Goal: Information Seeking & Learning: Compare options

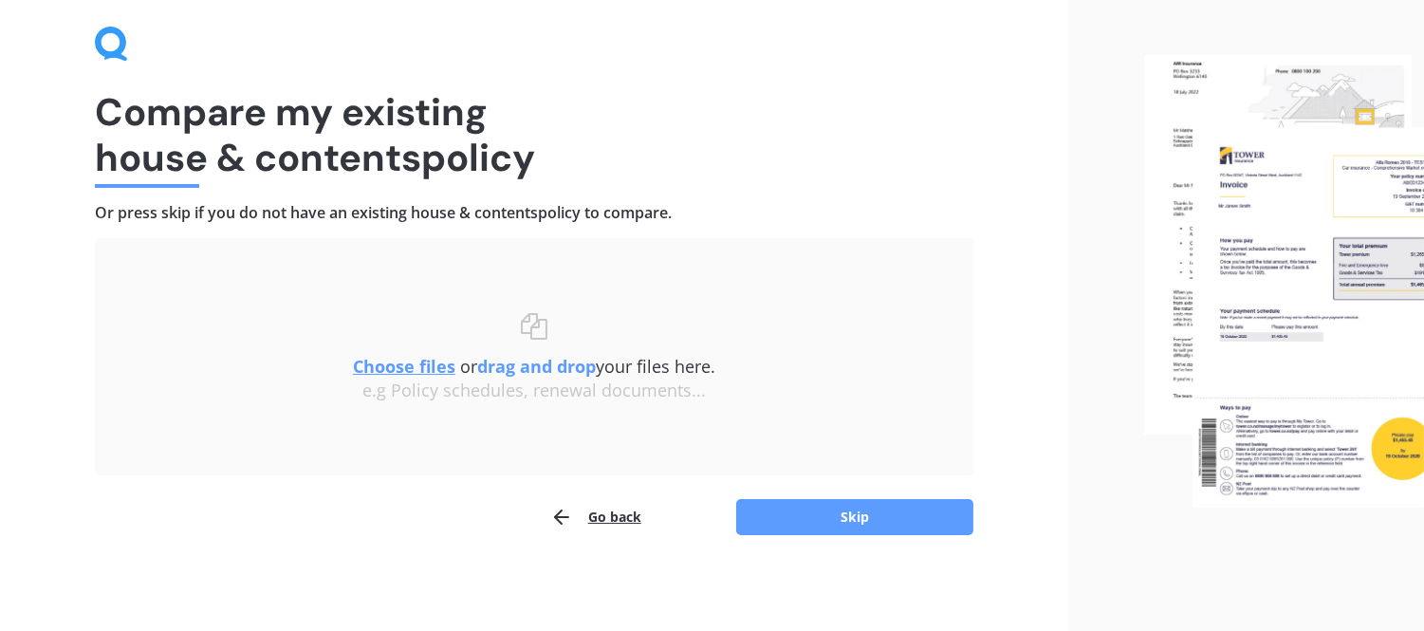
click at [394, 364] on u "Choose files" at bounding box center [404, 366] width 102 height 23
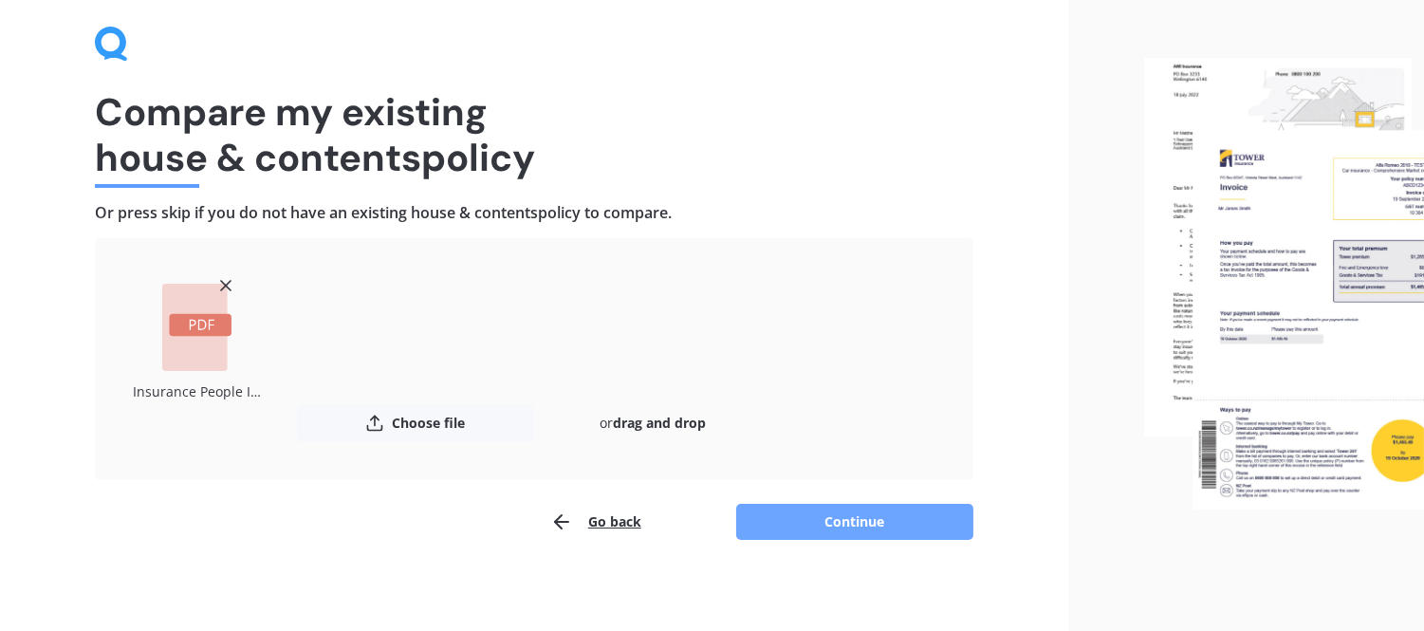
click at [861, 515] on button "Continue" at bounding box center [854, 522] width 237 height 36
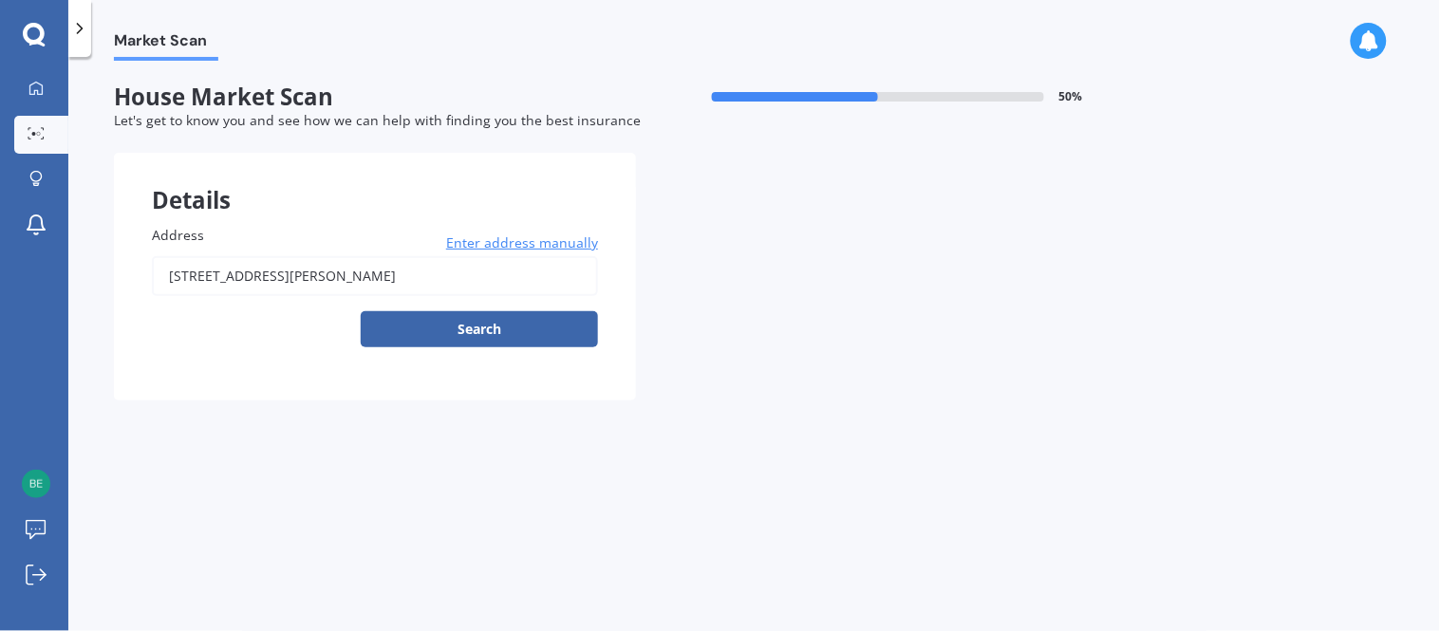
click at [484, 325] on button "Search" at bounding box center [479, 329] width 237 height 36
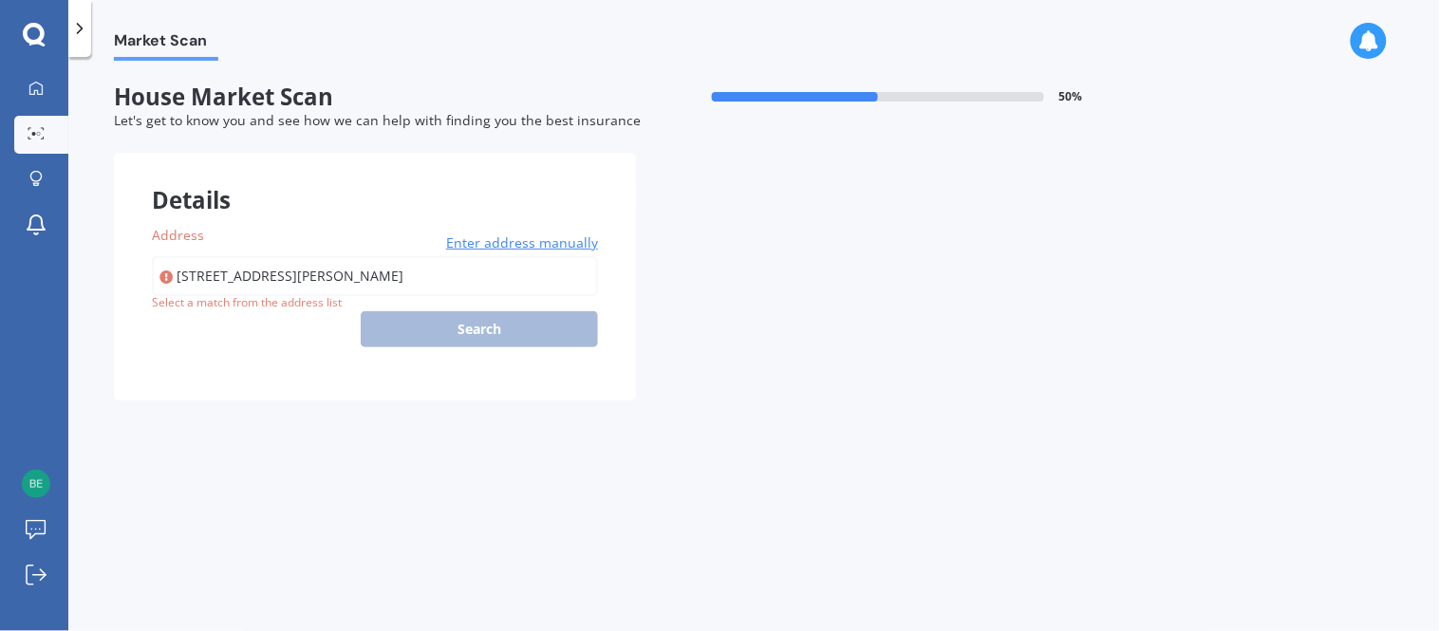
type input "[STREET_ADDRESS][PERSON_NAME]"
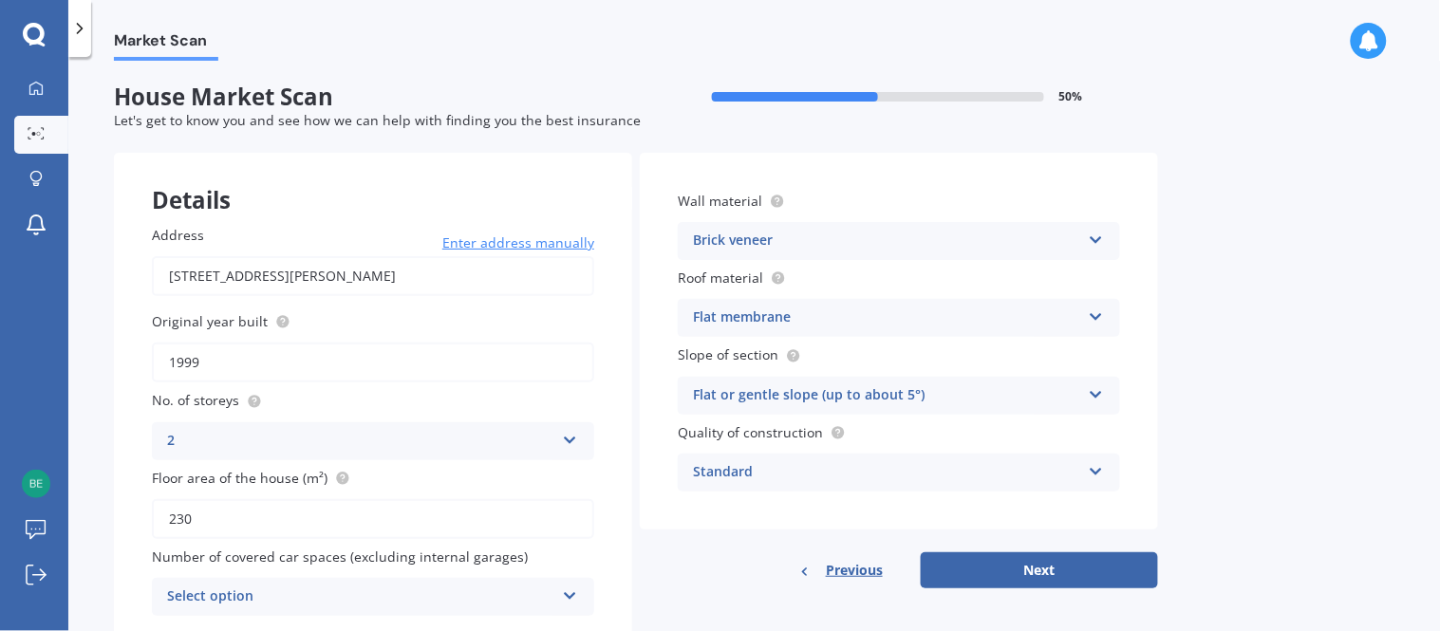
click at [1094, 241] on icon at bounding box center [1096, 236] width 16 height 13
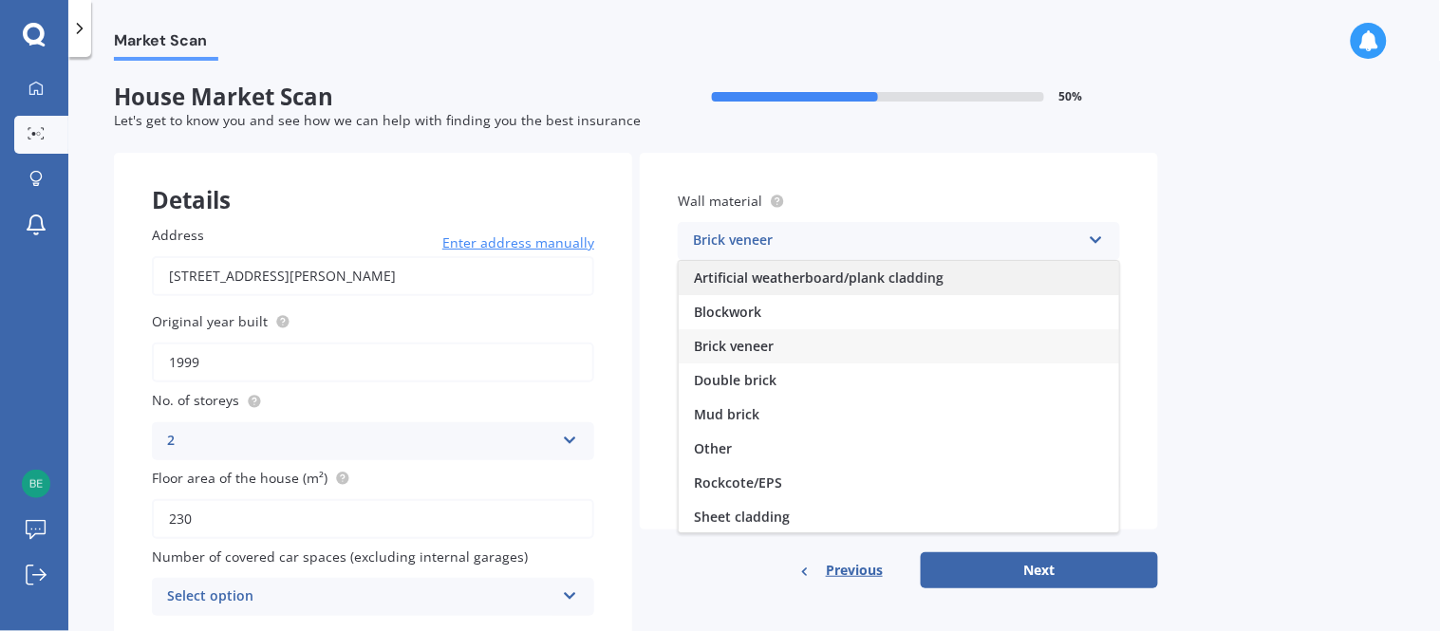
click at [909, 276] on span "Artificial weatherboard/plank cladding" at bounding box center [819, 278] width 250 height 18
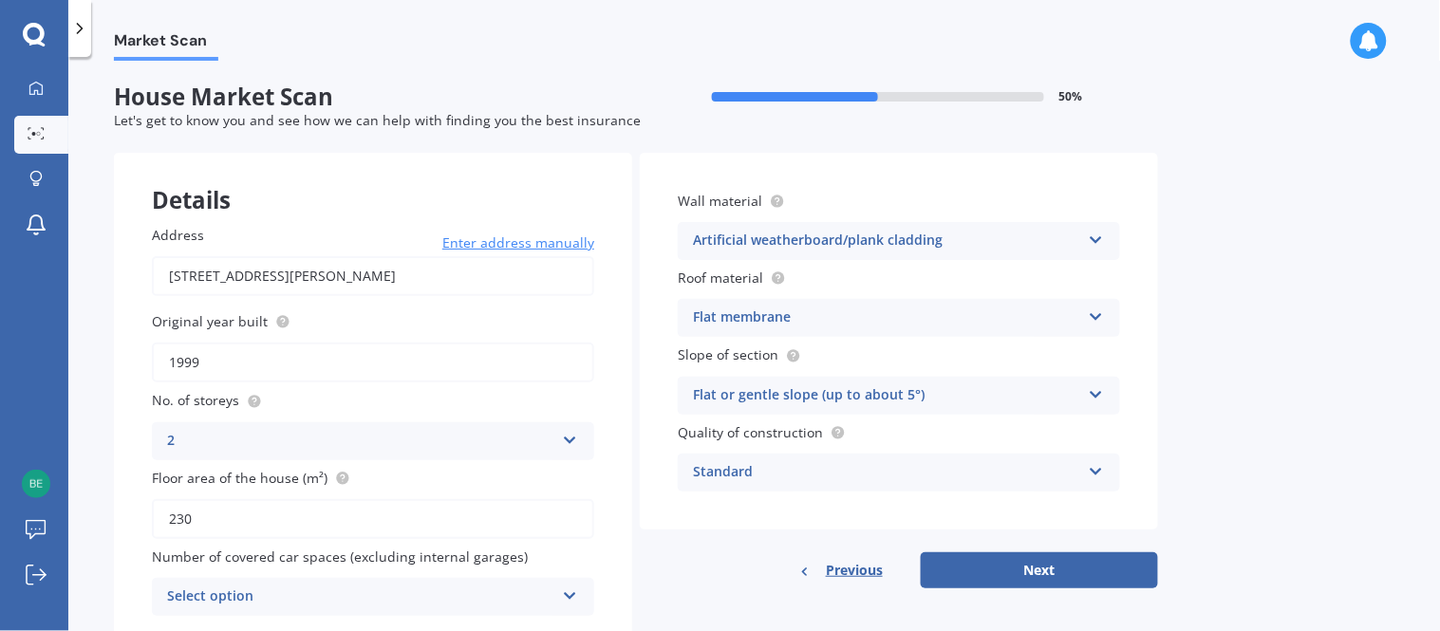
click at [1095, 315] on icon at bounding box center [1096, 313] width 16 height 13
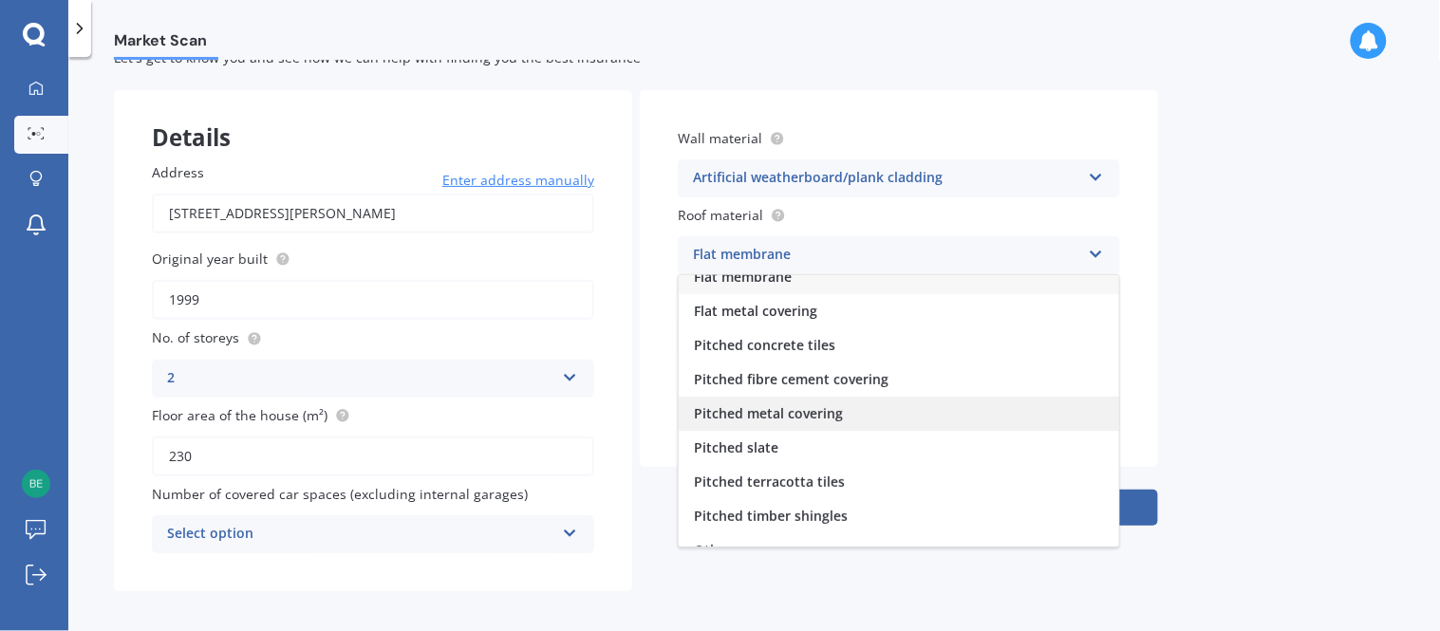
scroll to position [70, 0]
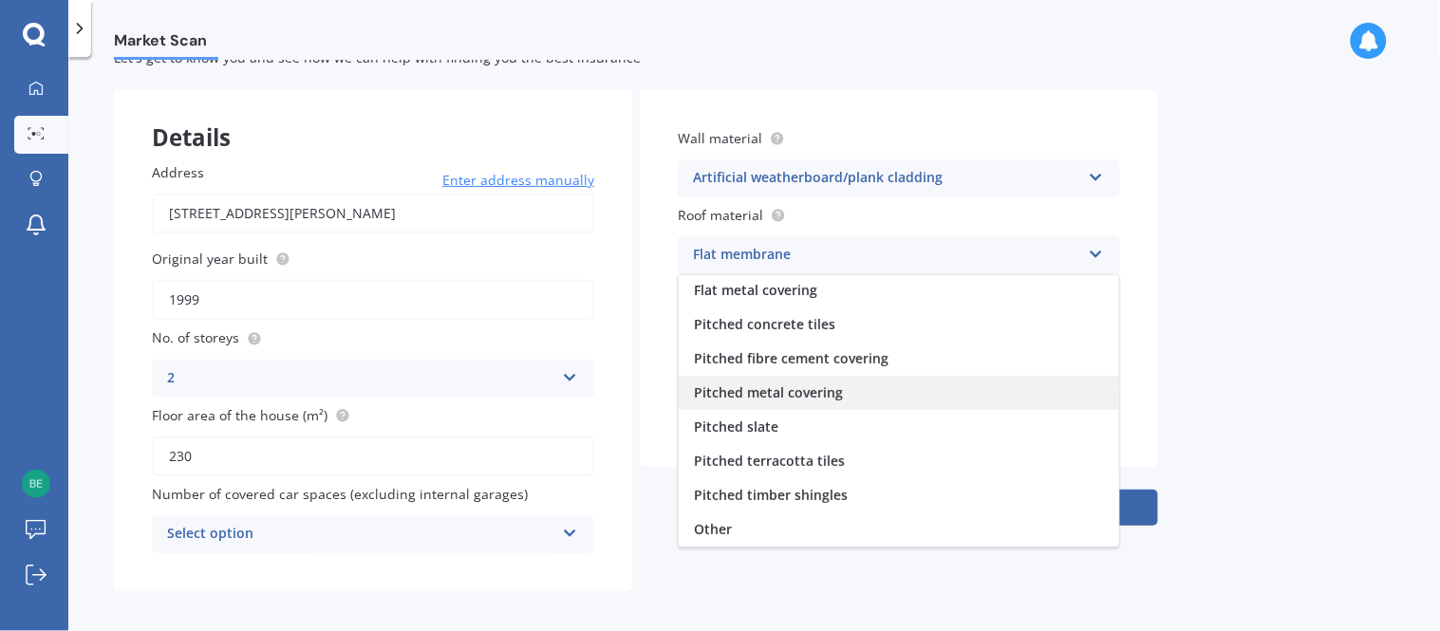
click at [821, 387] on span "Pitched metal covering" at bounding box center [768, 392] width 149 height 18
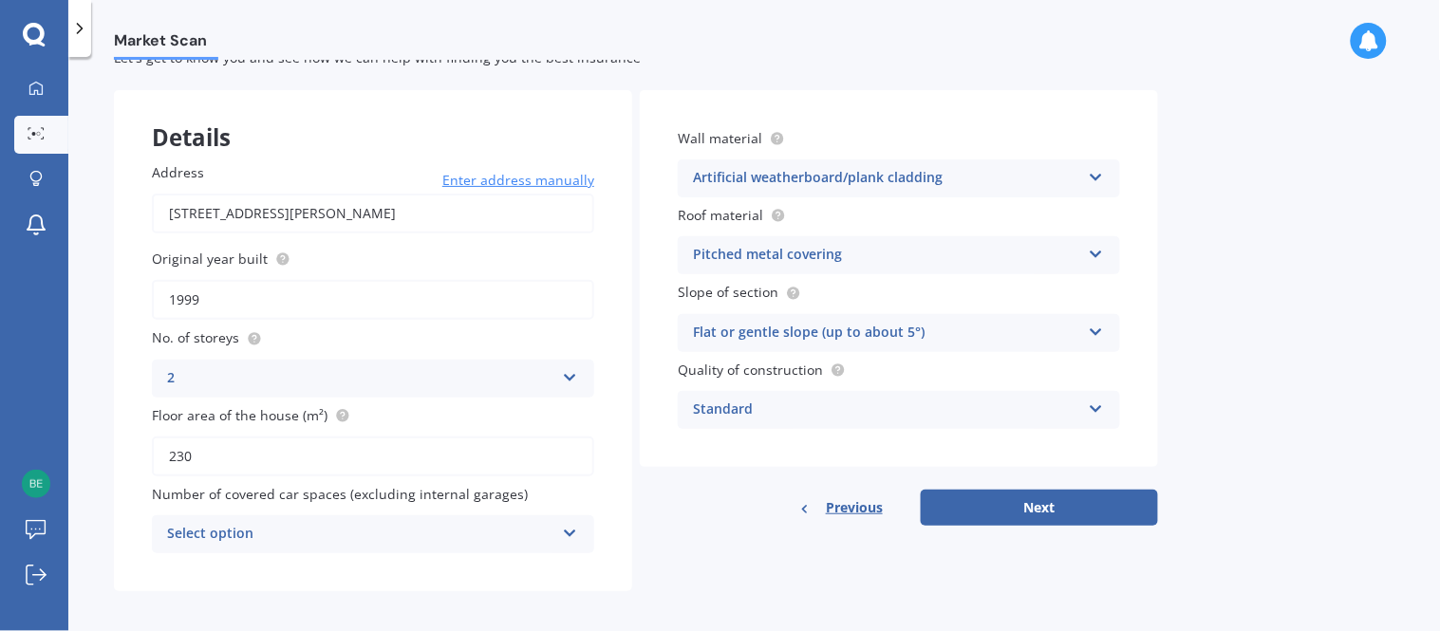
click at [899, 325] on div "Flat or gentle slope (up to about 5°)" at bounding box center [886, 333] width 387 height 23
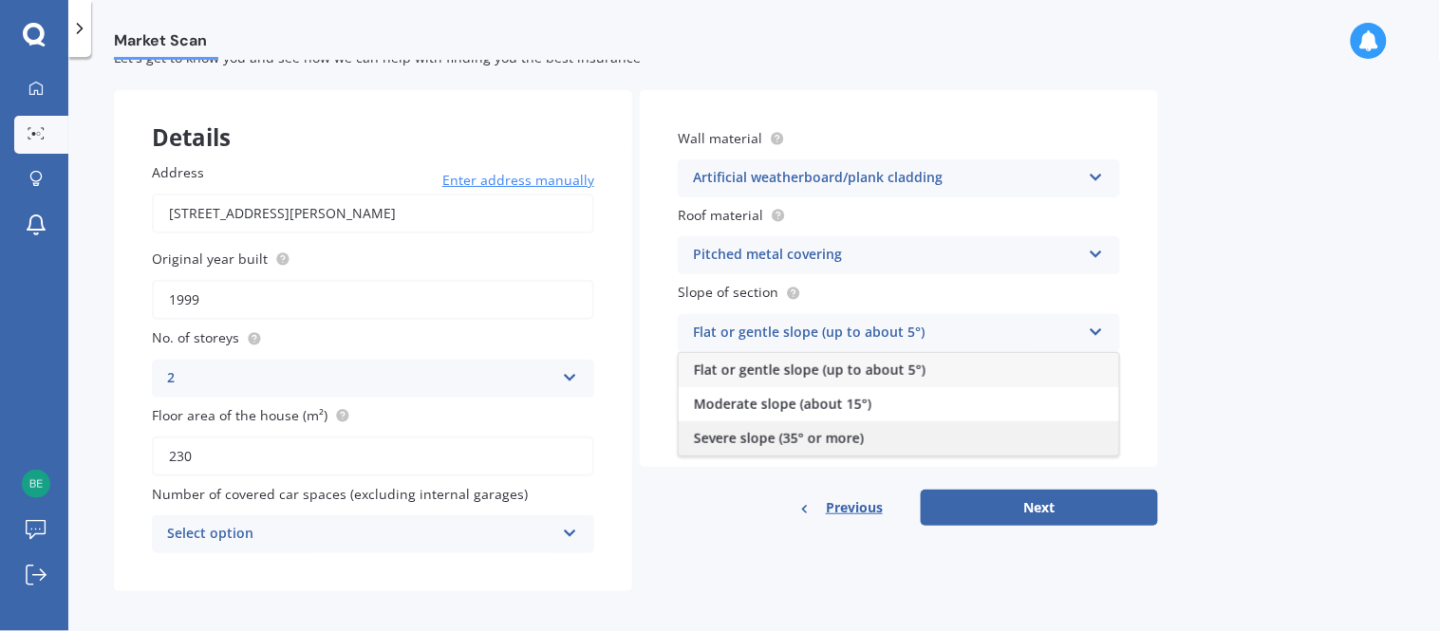
click at [809, 433] on span "Severe slope (35° or more)" at bounding box center [779, 438] width 170 height 18
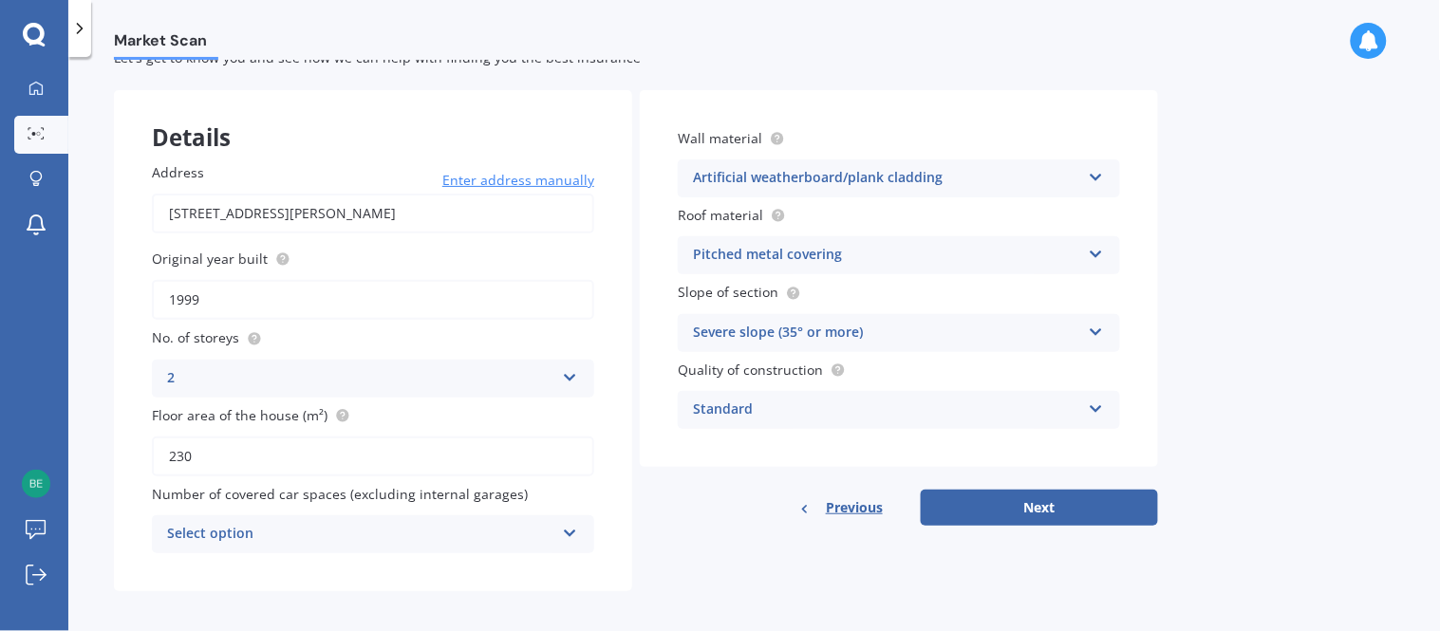
click at [803, 403] on div "Standard" at bounding box center [886, 410] width 387 height 23
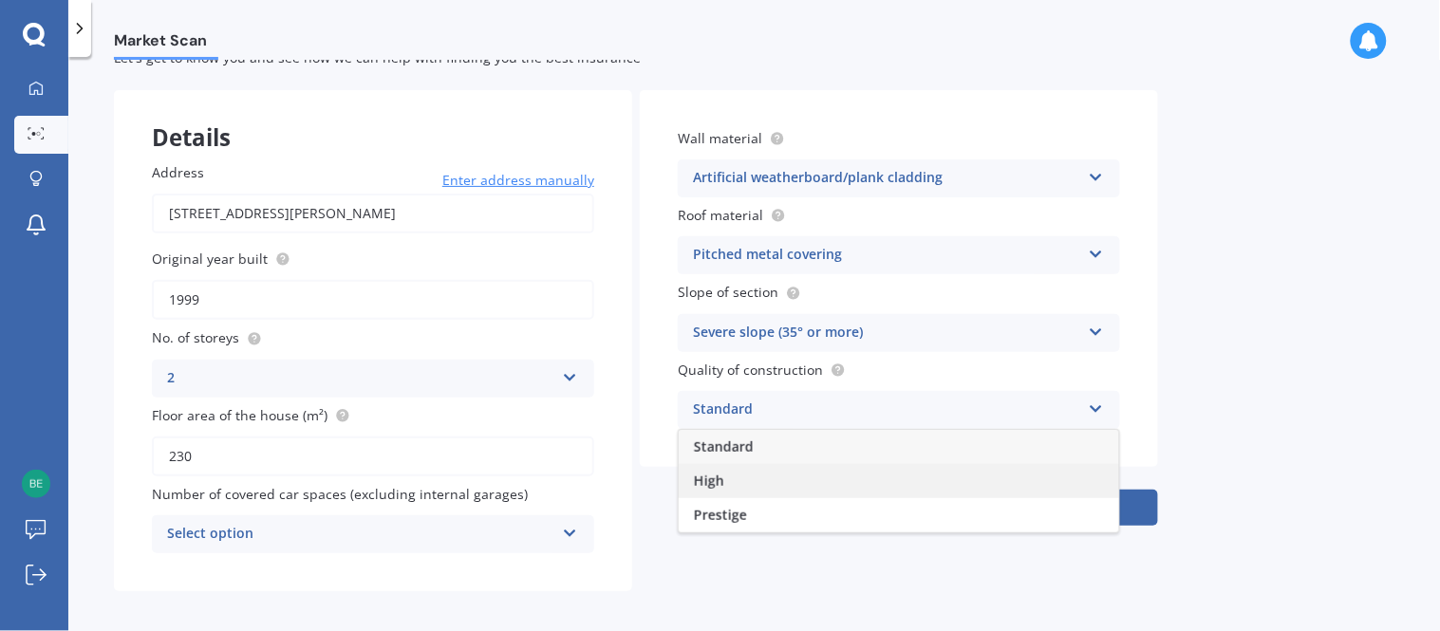
click at [775, 475] on div "High" at bounding box center [899, 481] width 440 height 34
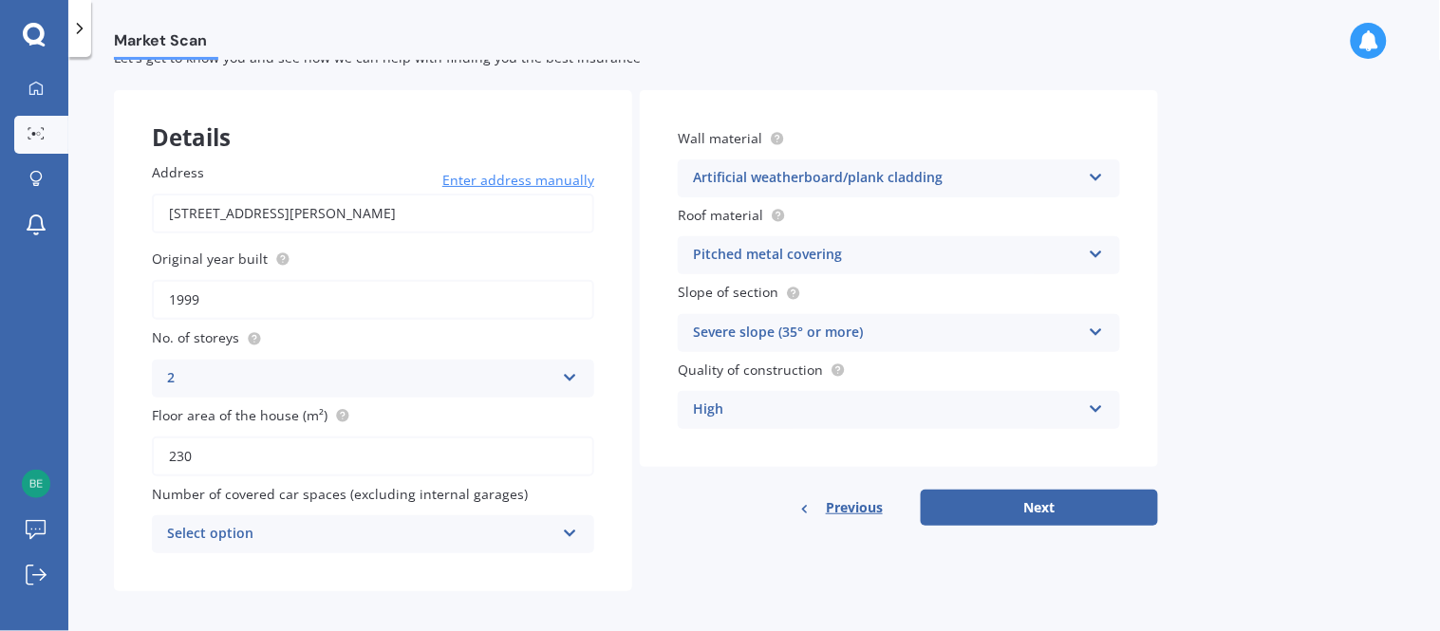
click at [203, 524] on div "Select option" at bounding box center [360, 534] width 387 height 23
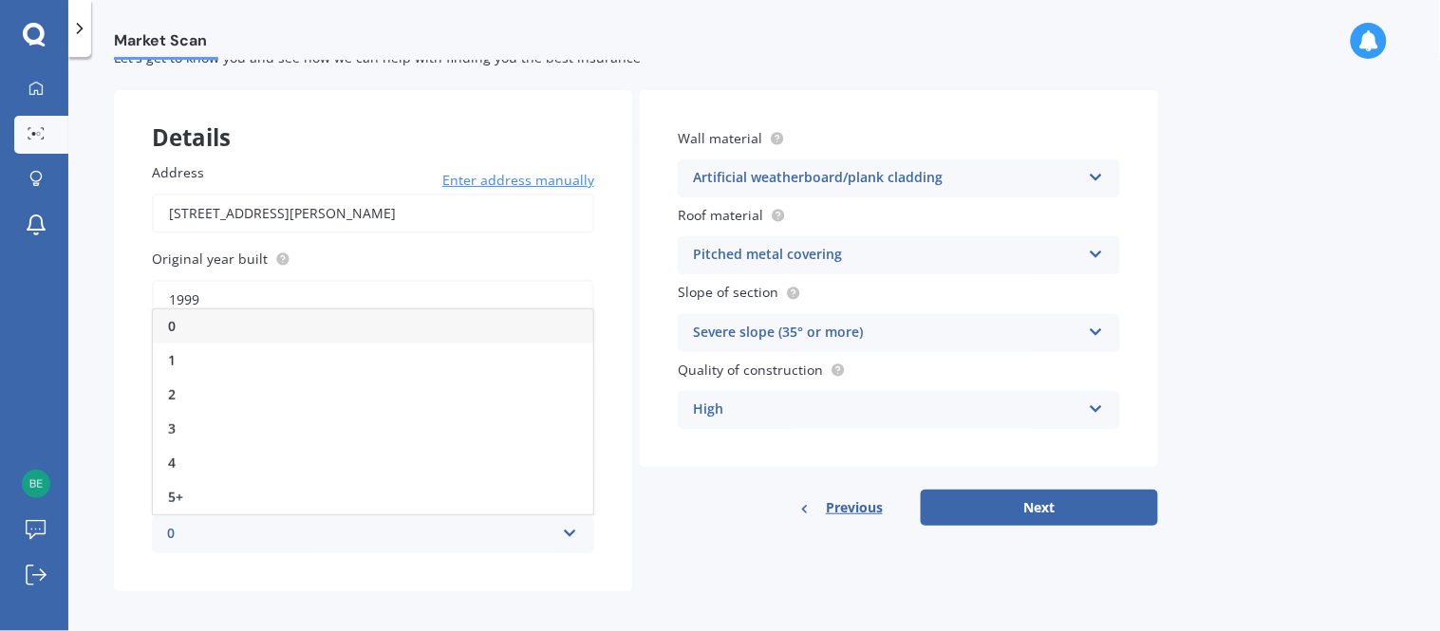
click at [218, 378] on div "2" at bounding box center [373, 395] width 440 height 34
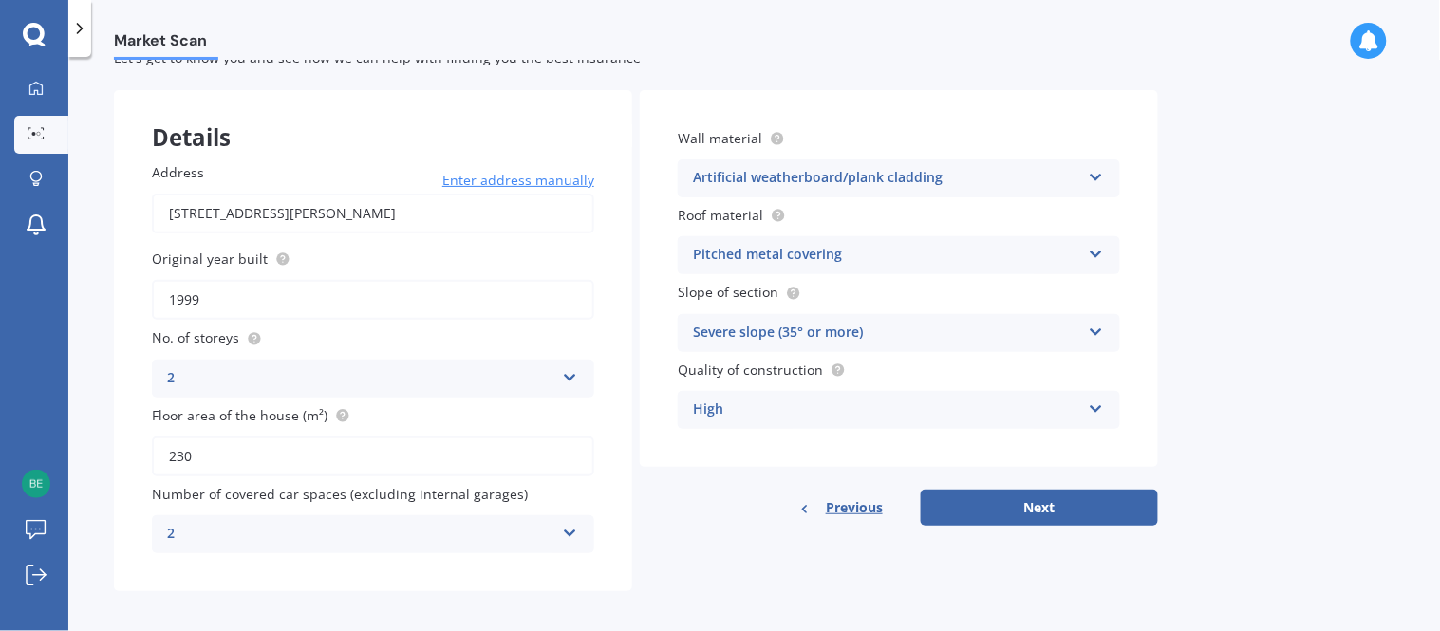
click at [200, 523] on div "2" at bounding box center [360, 534] width 387 height 23
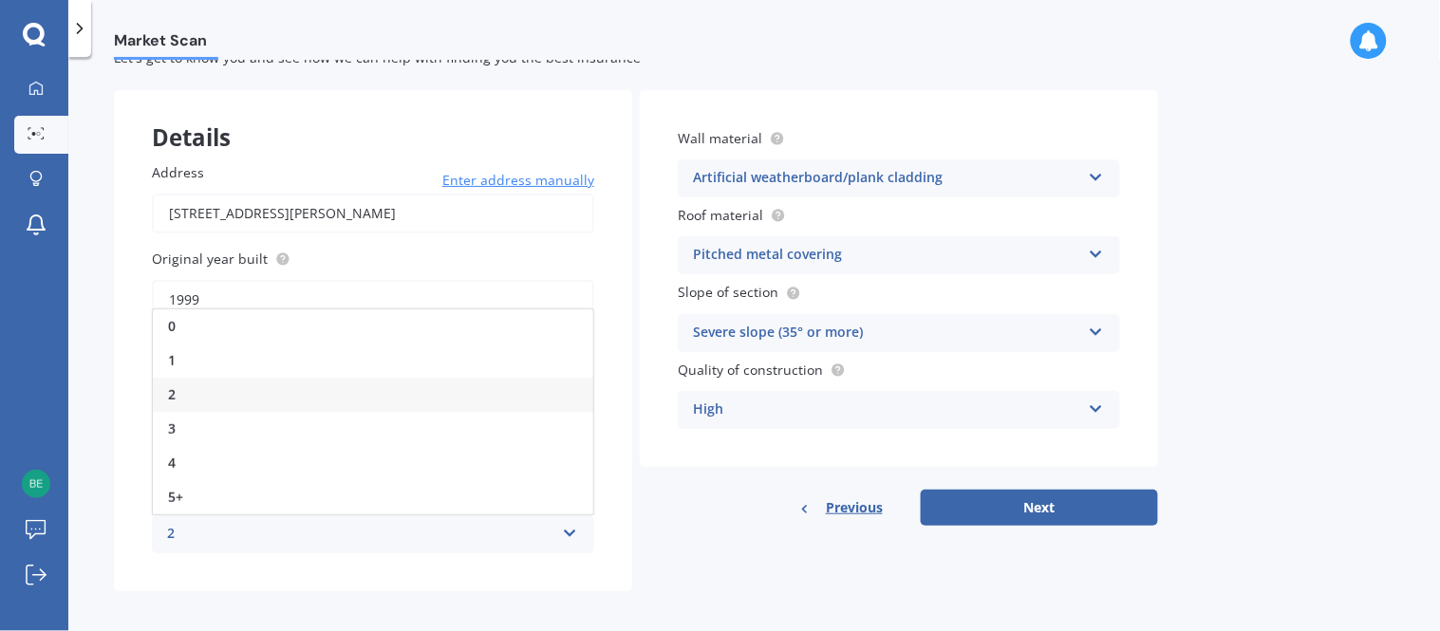
click at [262, 321] on div "0" at bounding box center [373, 326] width 440 height 34
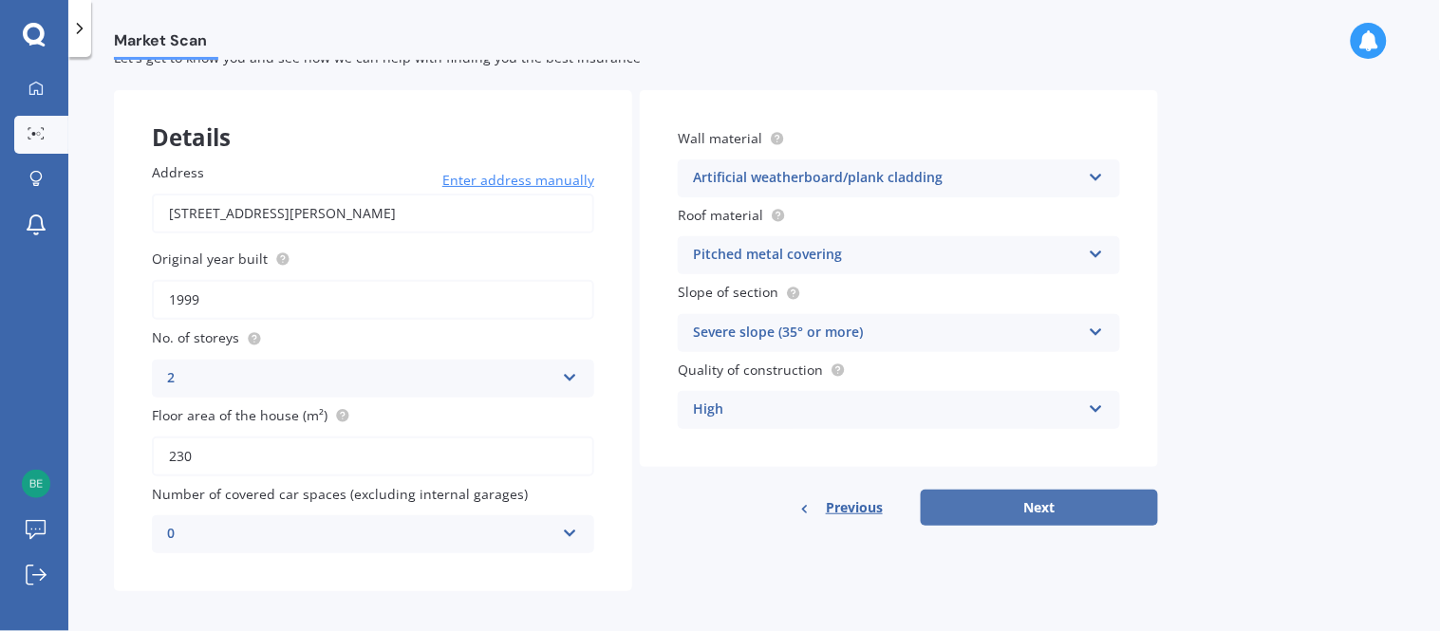
click at [1020, 497] on button "Next" at bounding box center [1038, 508] width 237 height 36
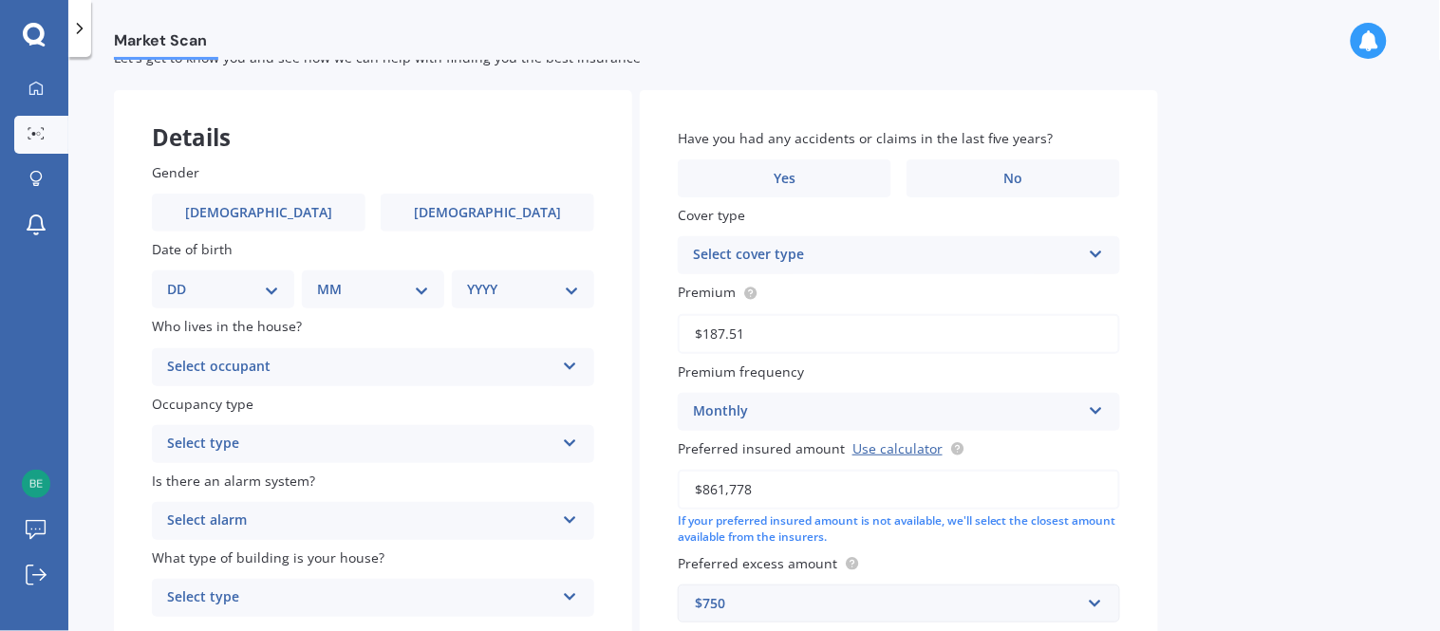
scroll to position [0, 0]
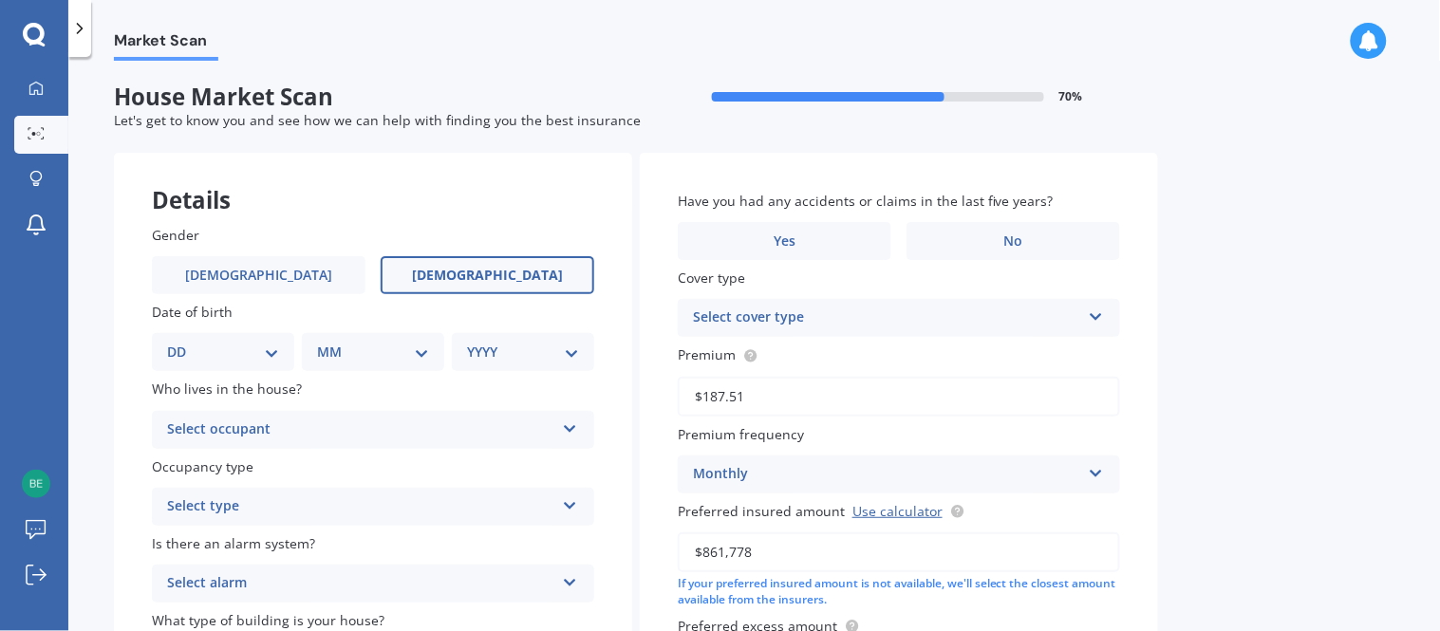
click at [465, 278] on span "[DEMOGRAPHIC_DATA]" at bounding box center [487, 276] width 151 height 16
click at [0, 0] on input "[DEMOGRAPHIC_DATA]" at bounding box center [0, 0] width 0 height 0
click at [273, 356] on select "DD 01 02 03 04 05 06 07 08 09 10 11 12 13 14 15 16 17 18 19 20 21 22 23 24 25 2…" at bounding box center [223, 352] width 112 height 21
select select "01"
click at [181, 342] on select "DD 01 02 03 04 05 06 07 08 09 10 11 12 13 14 15 16 17 18 19 20 21 22 23 24 25 2…" at bounding box center [223, 352] width 112 height 21
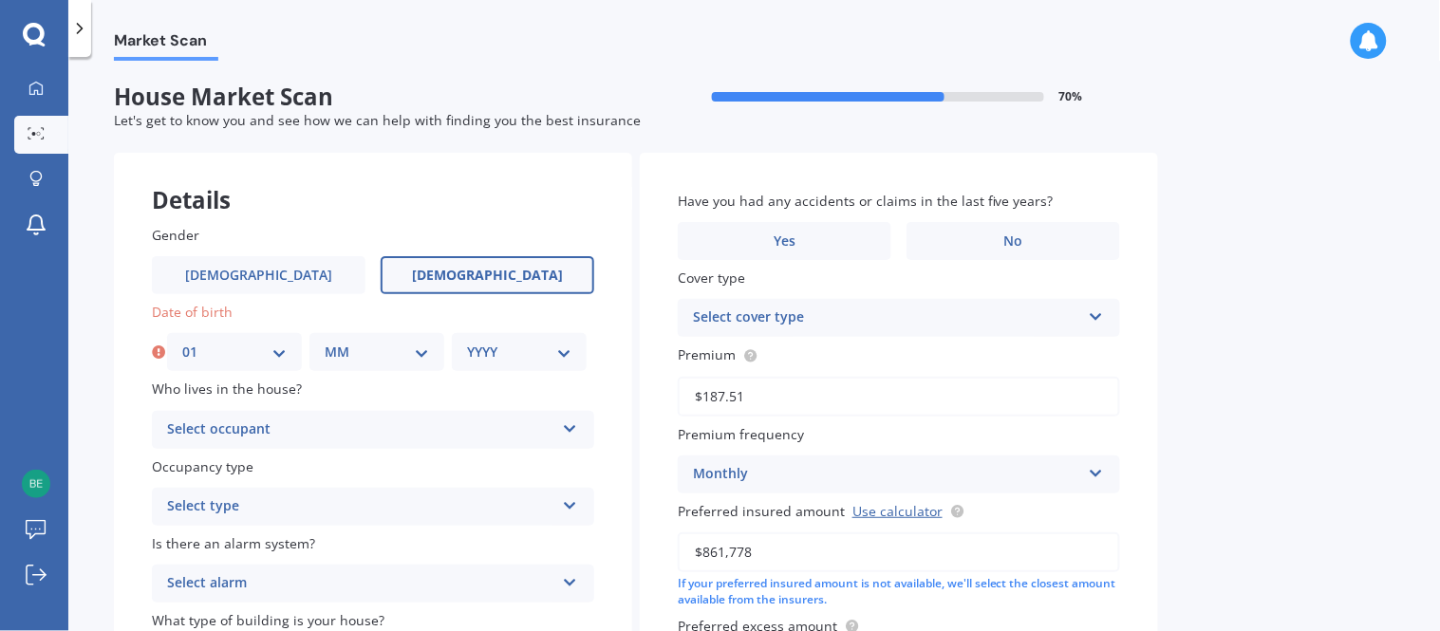
drag, startPoint x: 334, startPoint y: 351, endPoint x: 328, endPoint y: 342, distance: 11.1
click at [332, 351] on select "MM 01 02 03 04 05 06 07 08 09 10 11 12" at bounding box center [377, 352] width 104 height 21
select select "02"
click at [325, 342] on select "MM 01 02 03 04 05 06 07 08 09 10 11 12" at bounding box center [377, 352] width 104 height 21
click at [481, 348] on select "YYYY 2009 2008 2007 2006 2005 2004 2003 2002 2001 2000 1999 1998 1997 1996 1995…" at bounding box center [519, 352] width 104 height 21
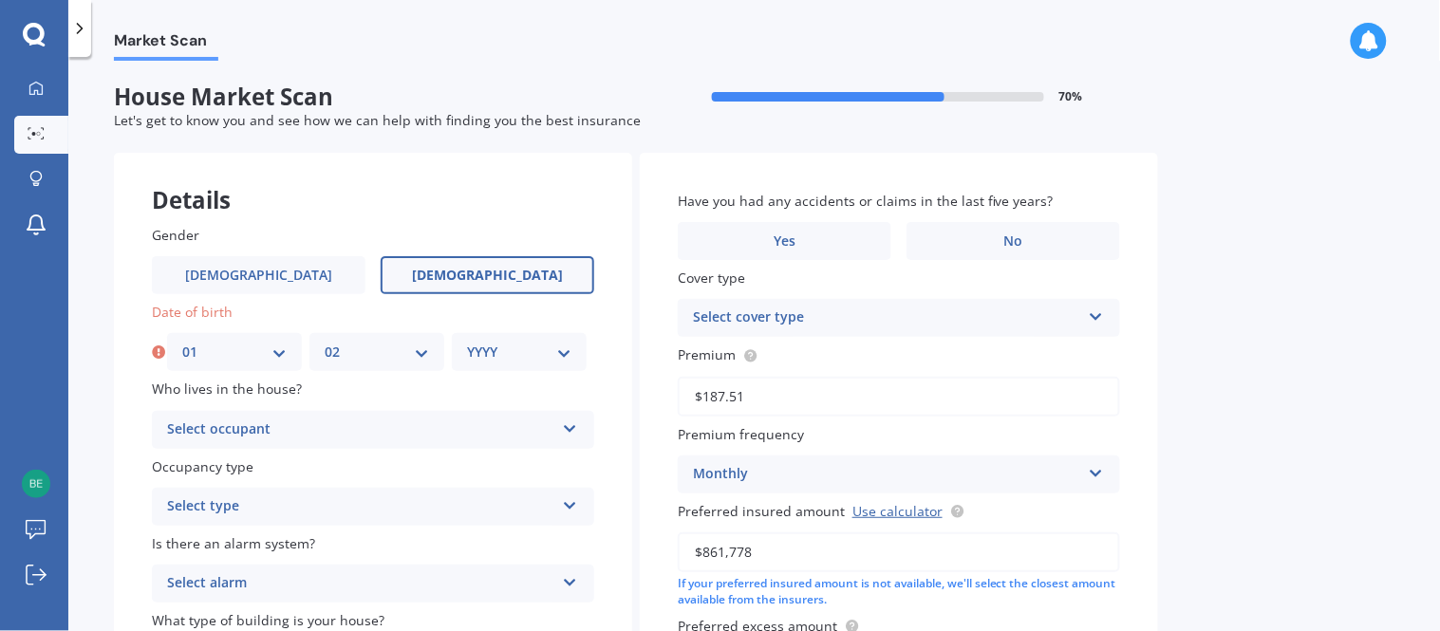
select select "1977"
click at [467, 342] on select "YYYY 2009 2008 2007 2006 2005 2004 2003 2002 2001 2000 1999 1998 1997 1996 1995…" at bounding box center [519, 352] width 104 height 21
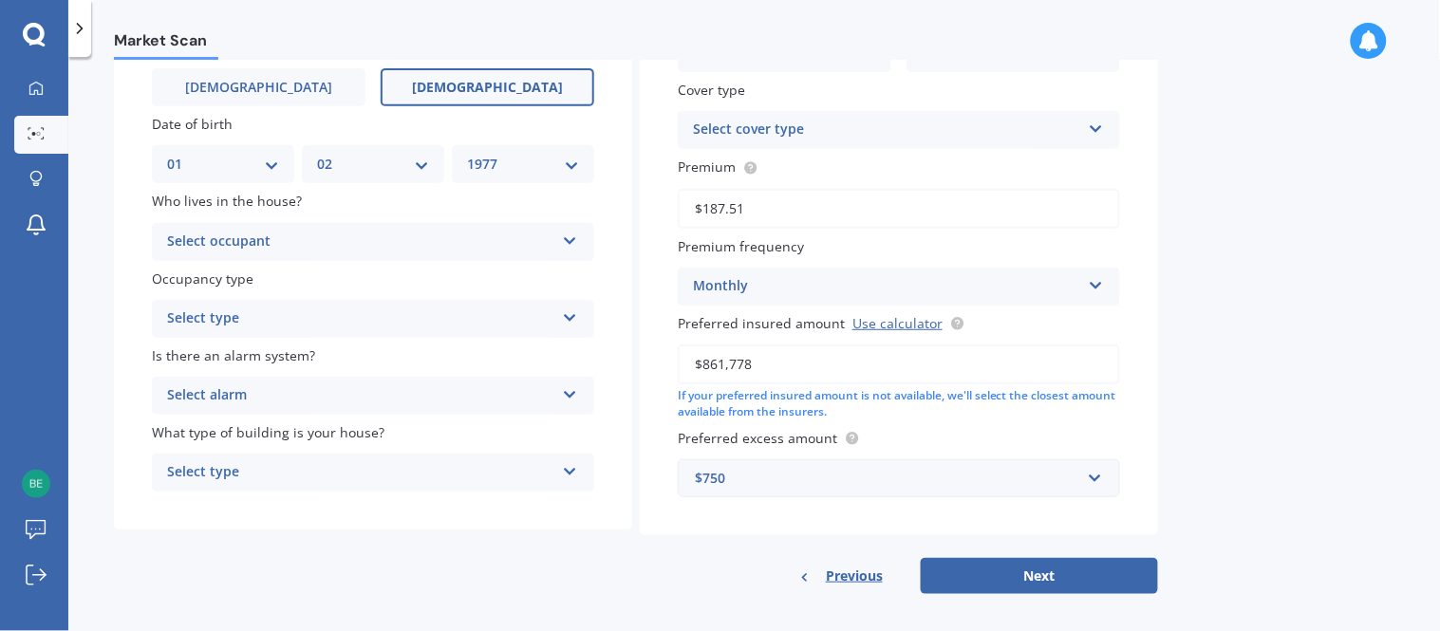
scroll to position [192, 0]
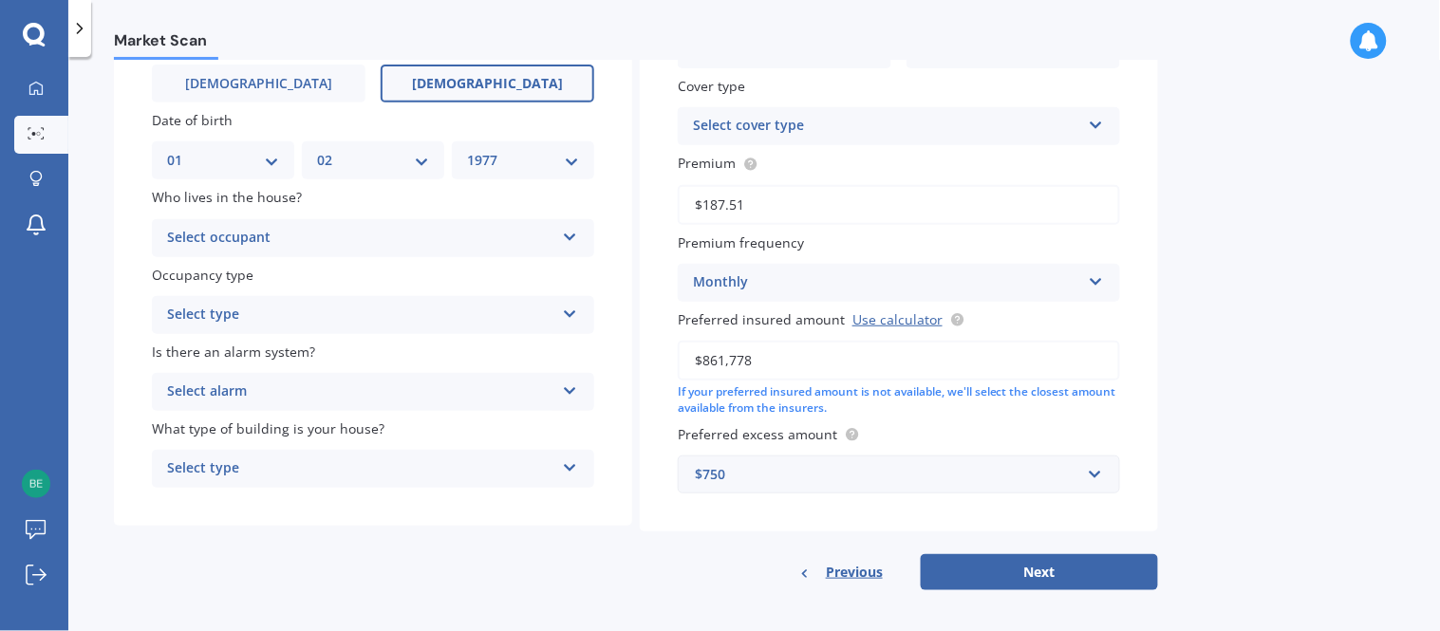
click at [396, 245] on div "Select occupant" at bounding box center [360, 238] width 387 height 23
click at [368, 269] on div "Owner" at bounding box center [373, 275] width 440 height 34
click at [338, 324] on div "Select type" at bounding box center [360, 315] width 387 height 23
click at [329, 347] on div "Permanent" at bounding box center [373, 352] width 440 height 34
click at [319, 387] on div "Select alarm" at bounding box center [360, 392] width 387 height 23
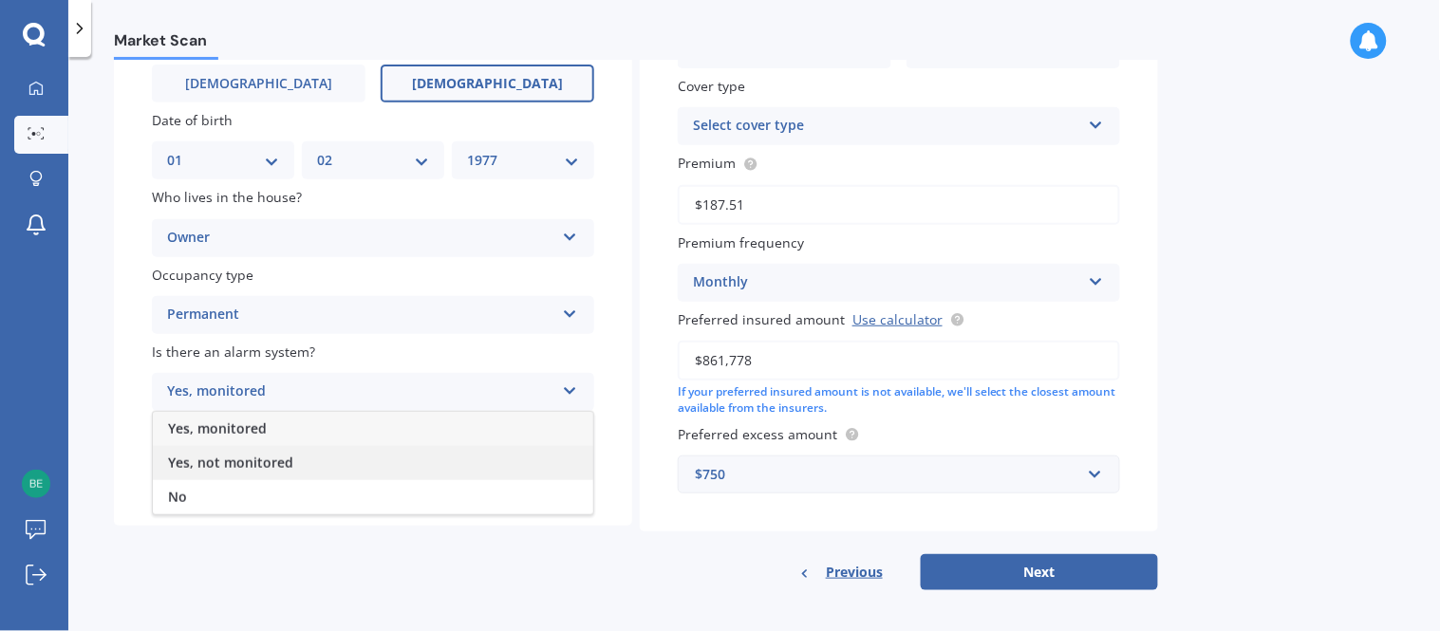
click at [268, 456] on span "Yes, not monitored" at bounding box center [230, 463] width 125 height 18
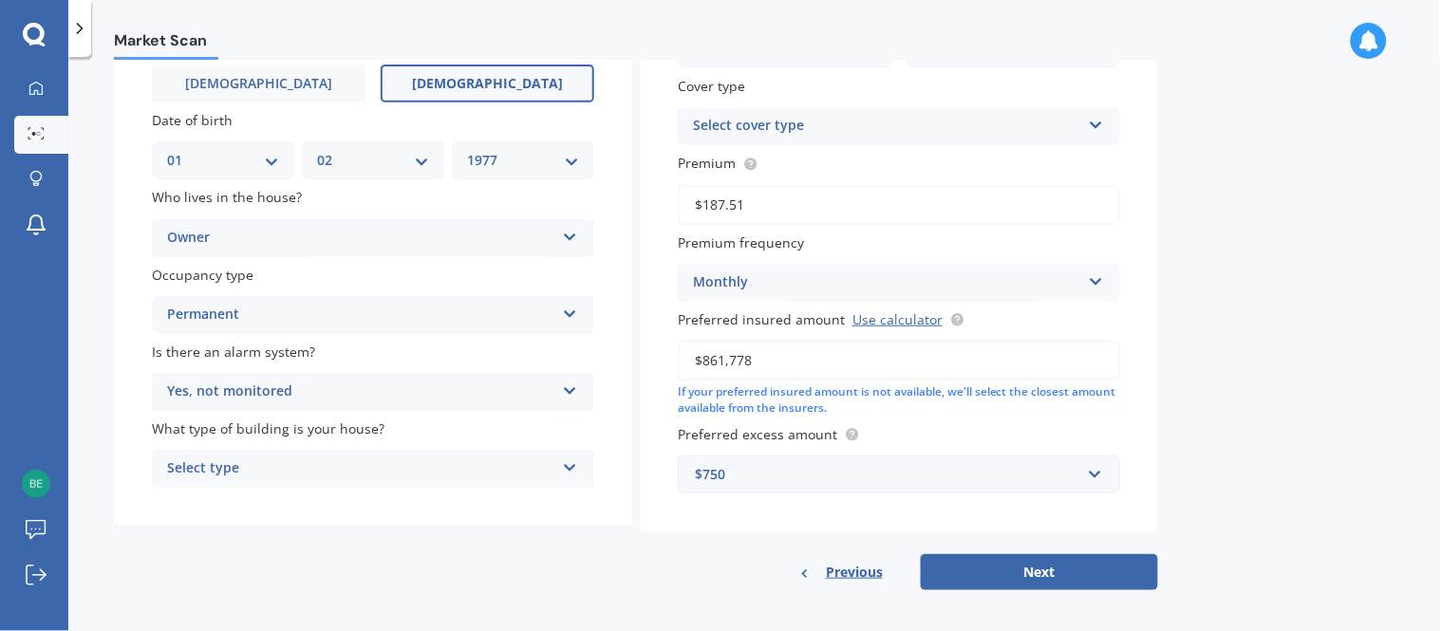
click at [244, 457] on div "Select type" at bounding box center [360, 468] width 387 height 23
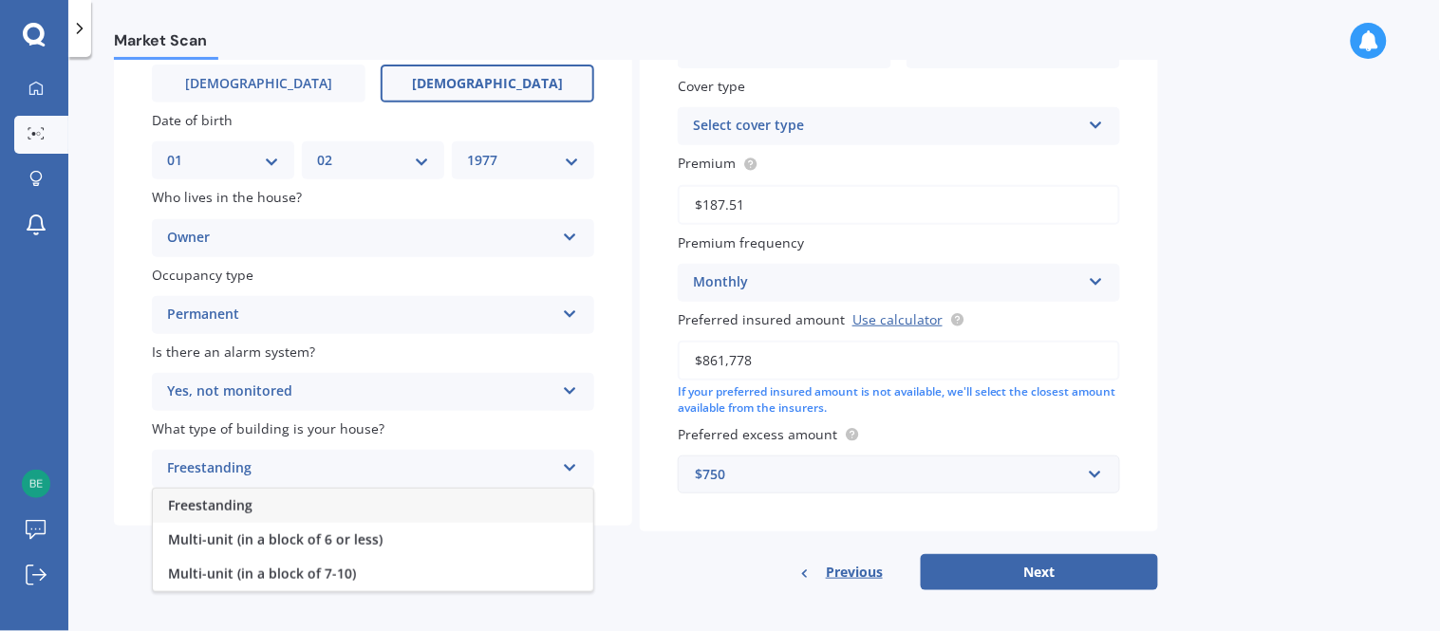
drag, startPoint x: 269, startPoint y: 506, endPoint x: 272, endPoint y: 486, distance: 20.3
click at [269, 505] on div "Freestanding" at bounding box center [373, 506] width 440 height 34
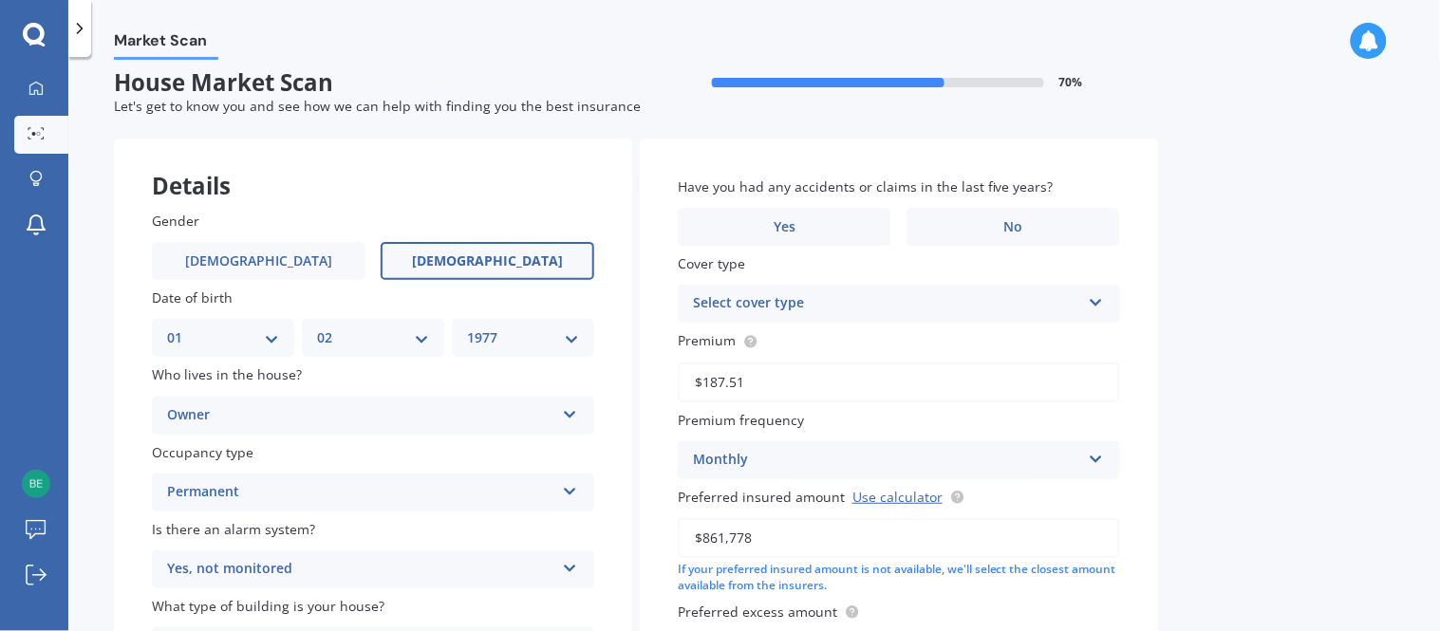
scroll to position [0, 0]
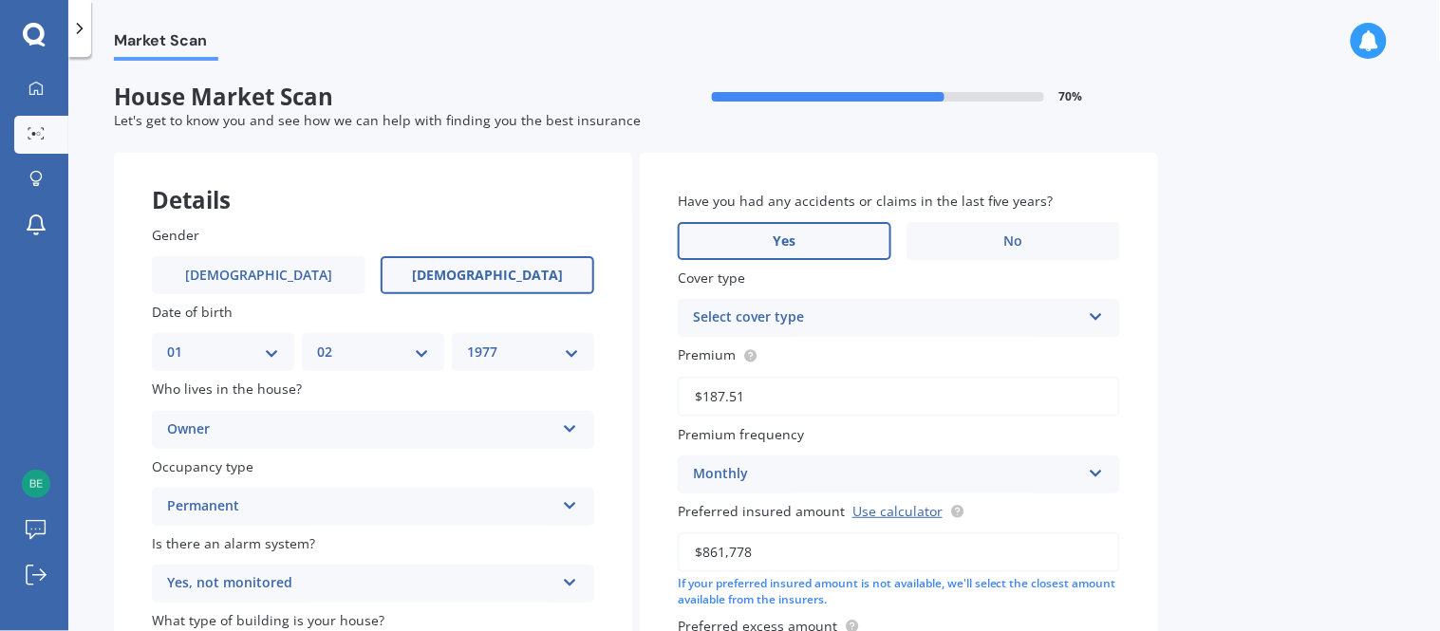
click at [748, 235] on label "Yes" at bounding box center [785, 241] width 214 height 38
click at [0, 0] on input "Yes" at bounding box center [0, 0] width 0 height 0
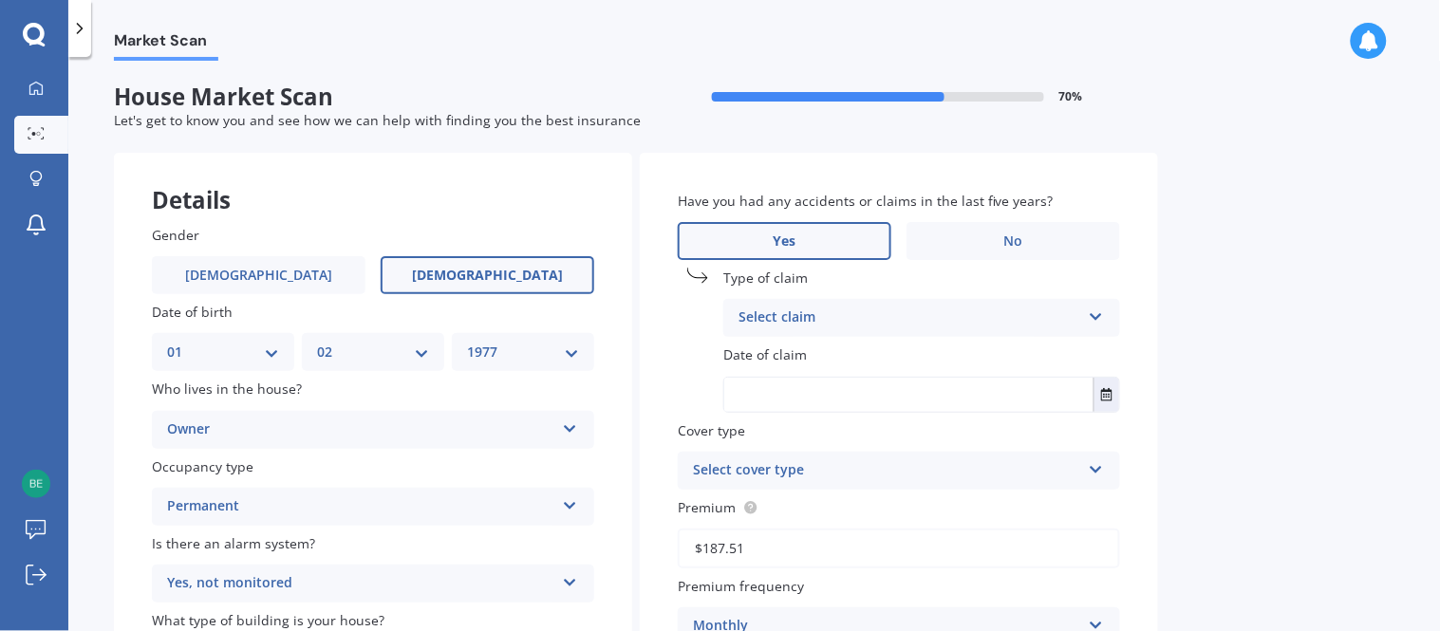
click at [798, 318] on div "Select claim" at bounding box center [909, 318] width 342 height 23
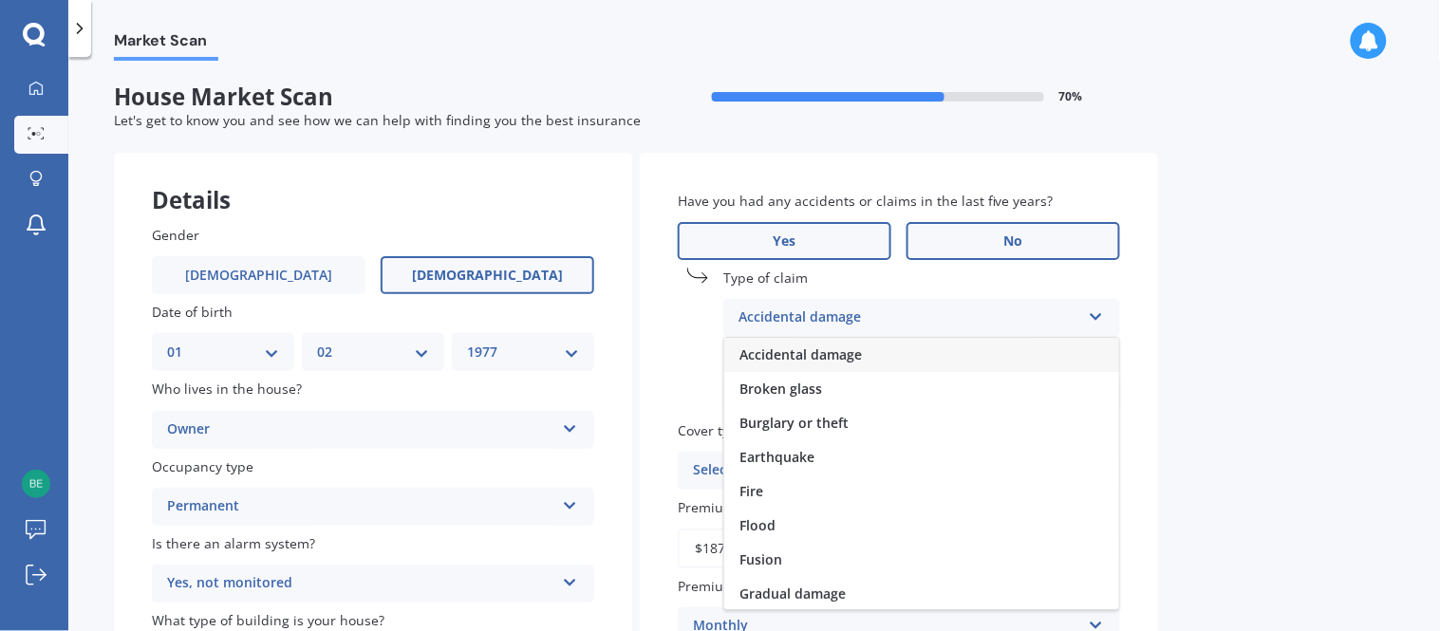
click at [972, 234] on label "No" at bounding box center [1013, 241] width 214 height 38
click at [0, 0] on input "No" at bounding box center [0, 0] width 0 height 0
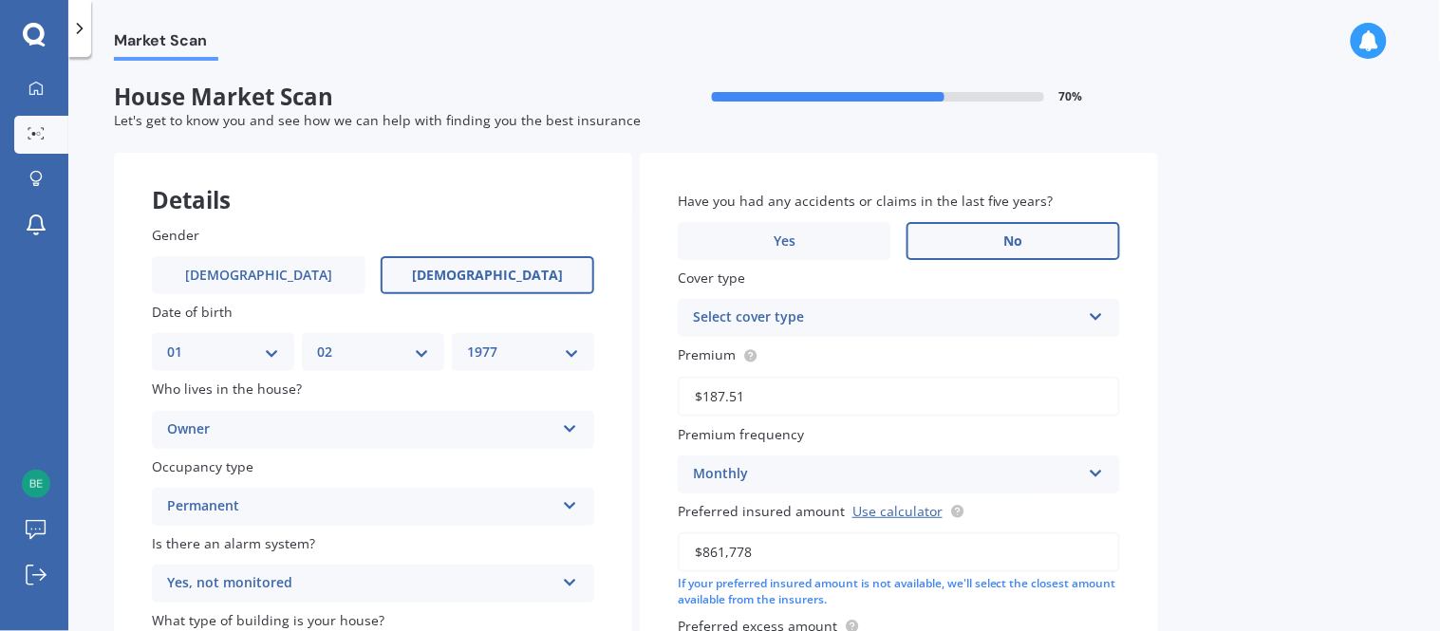
click at [790, 314] on div "Select cover type" at bounding box center [886, 318] width 387 height 23
click at [788, 356] on span "Comprehensive" at bounding box center [744, 354] width 101 height 18
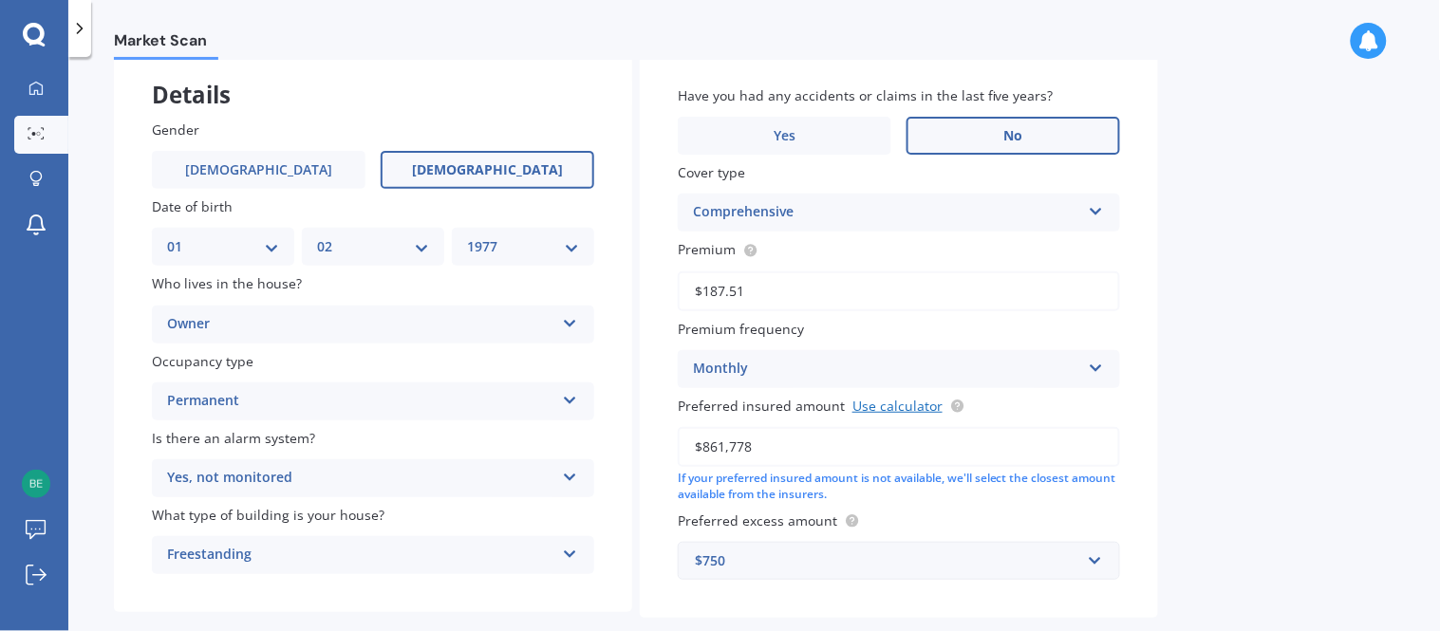
scroll to position [192, 0]
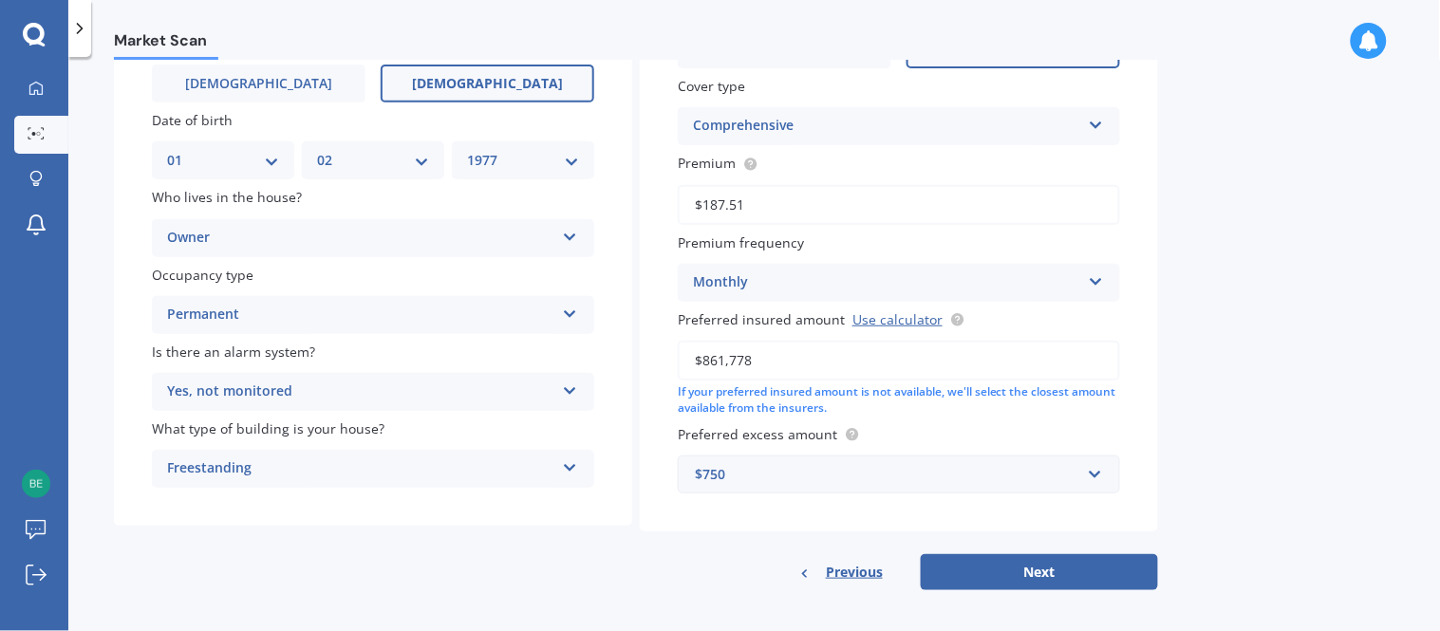
click at [858, 471] on div "$750" at bounding box center [887, 474] width 385 height 21
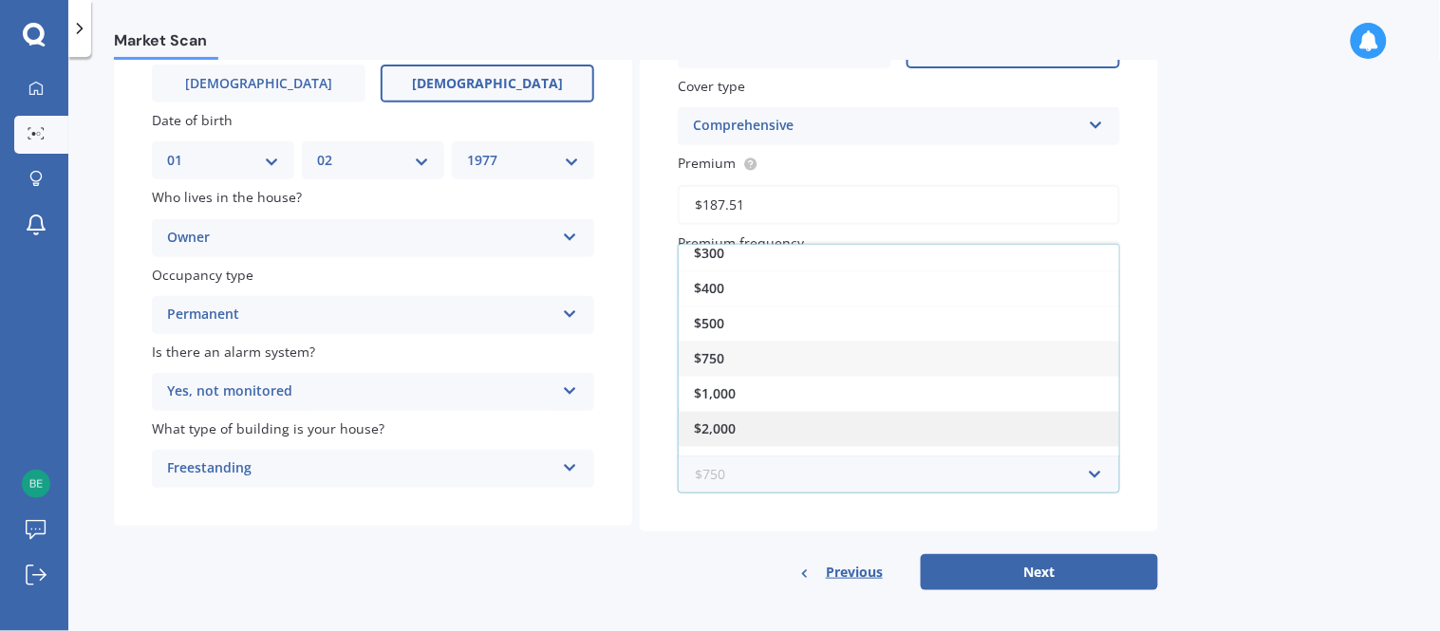
scroll to position [0, 0]
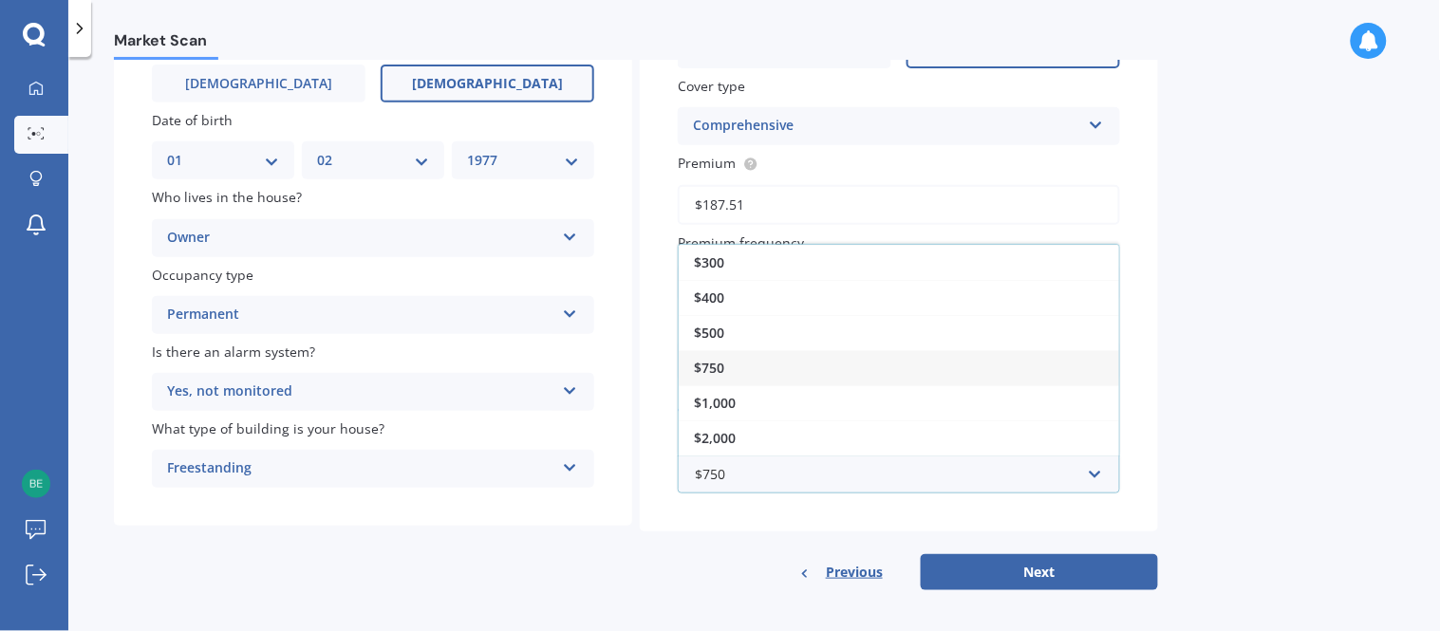
click at [740, 358] on div "$750" at bounding box center [899, 367] width 440 height 35
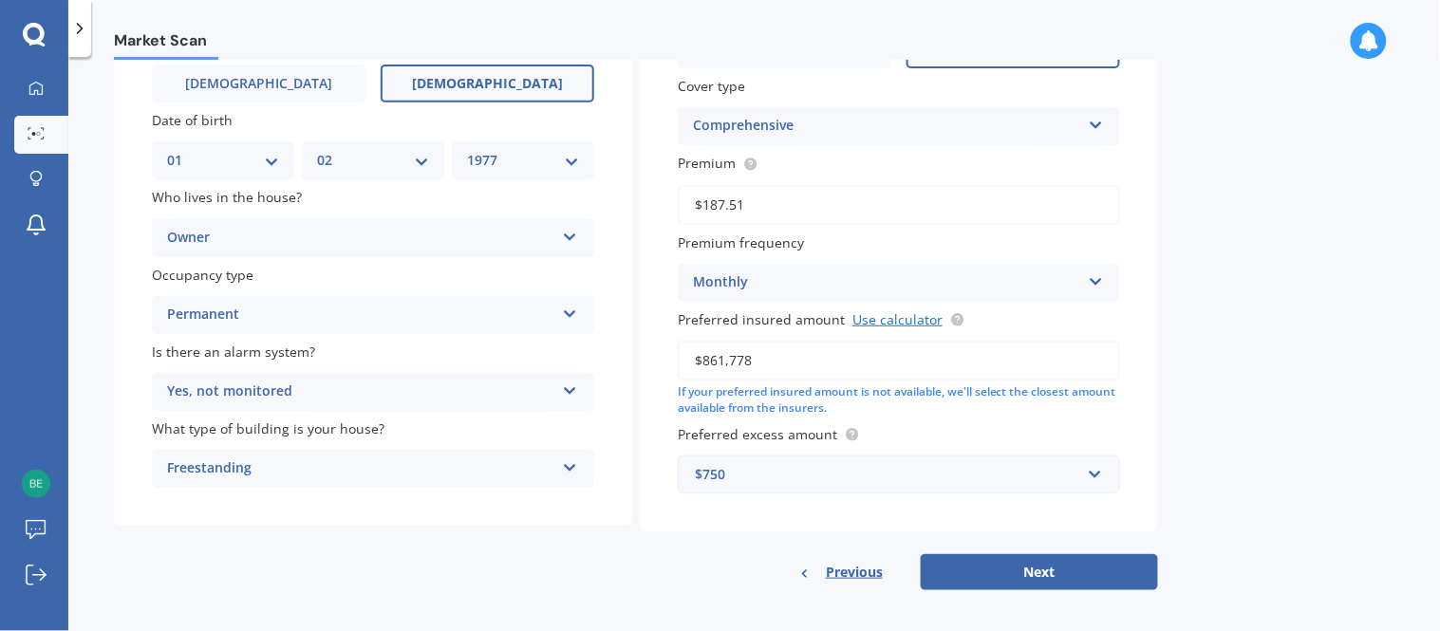
click at [883, 315] on link "Use calculator" at bounding box center [897, 319] width 90 height 18
click at [981, 560] on button "Next" at bounding box center [1038, 572] width 237 height 36
select select "01"
select select "02"
select select "1977"
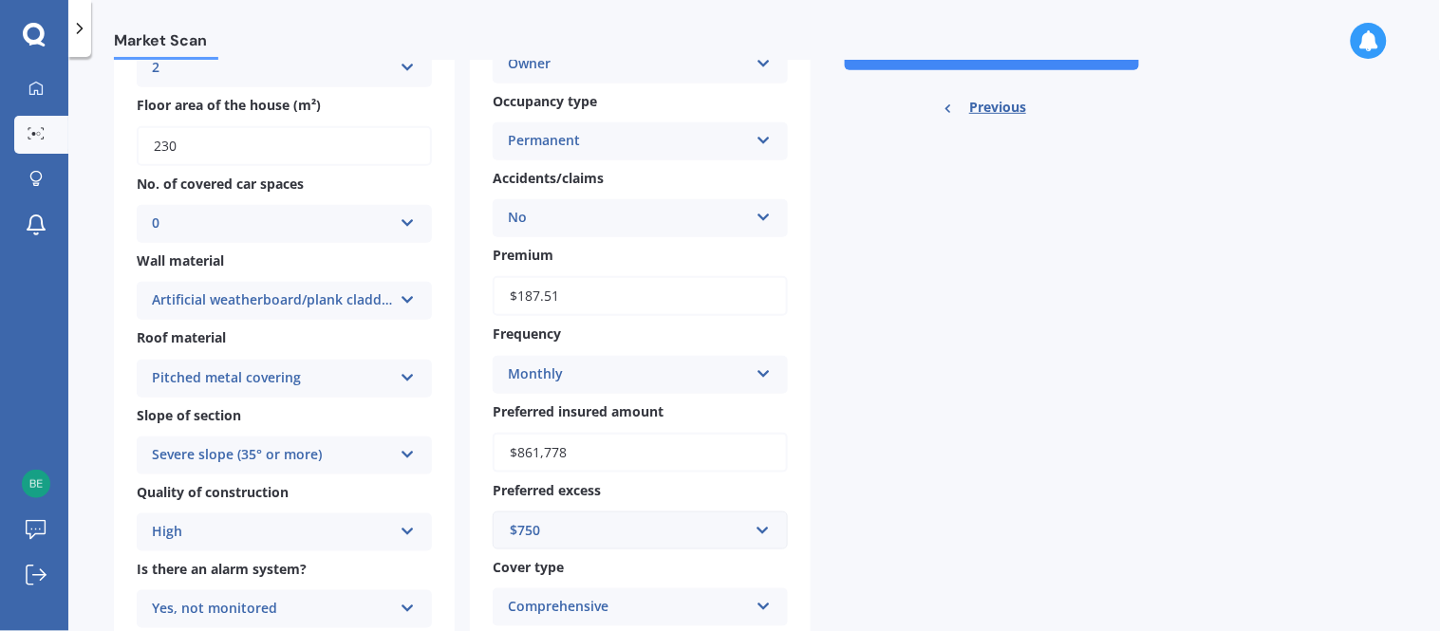
scroll to position [421, 0]
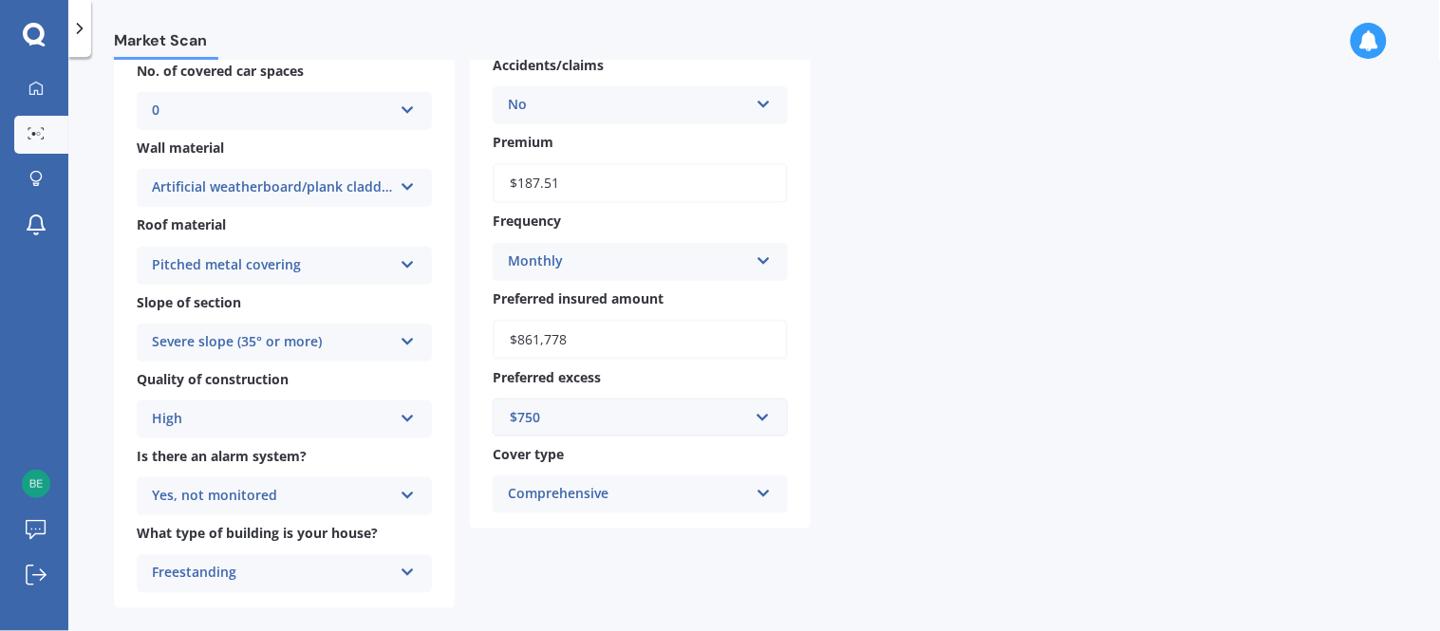
drag, startPoint x: 584, startPoint y: 327, endPoint x: 390, endPoint y: 342, distance: 194.1
click at [390, 342] on div "Address [STREET_ADDRESS][PERSON_NAME] Original year built 1999 No. of storeys 2…" at bounding box center [462, 169] width 697 height 877
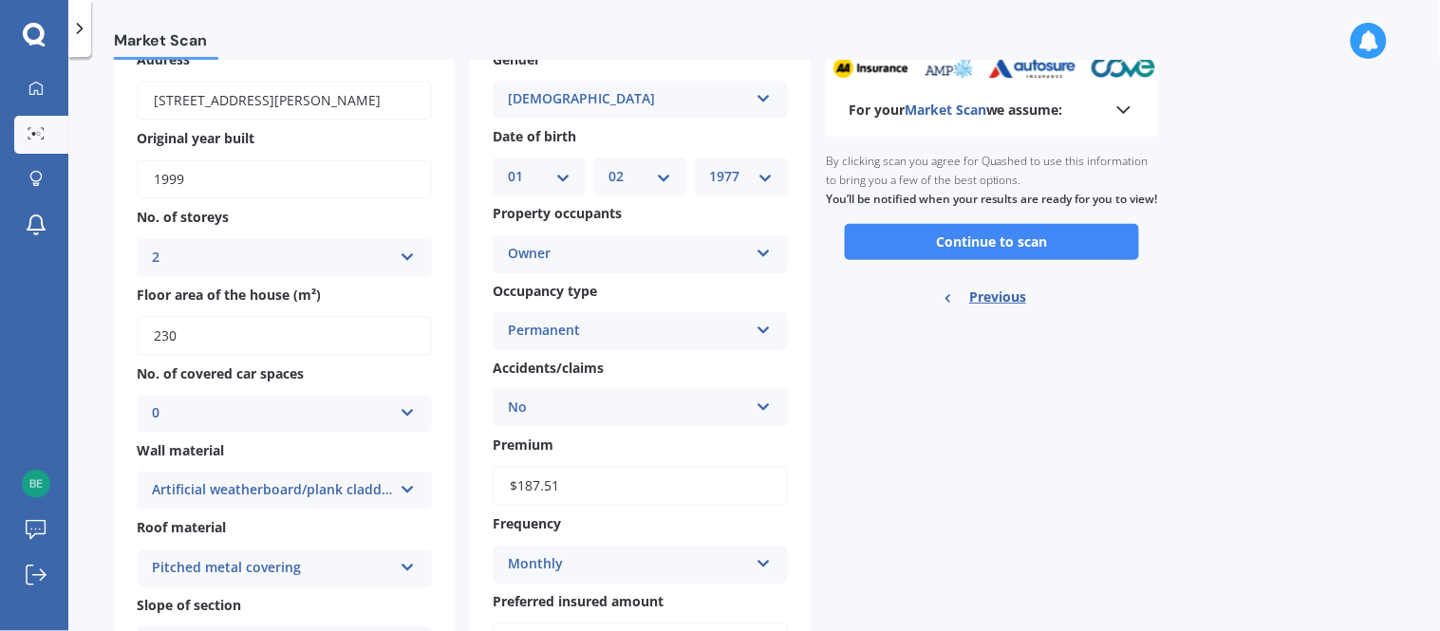
scroll to position [13, 0]
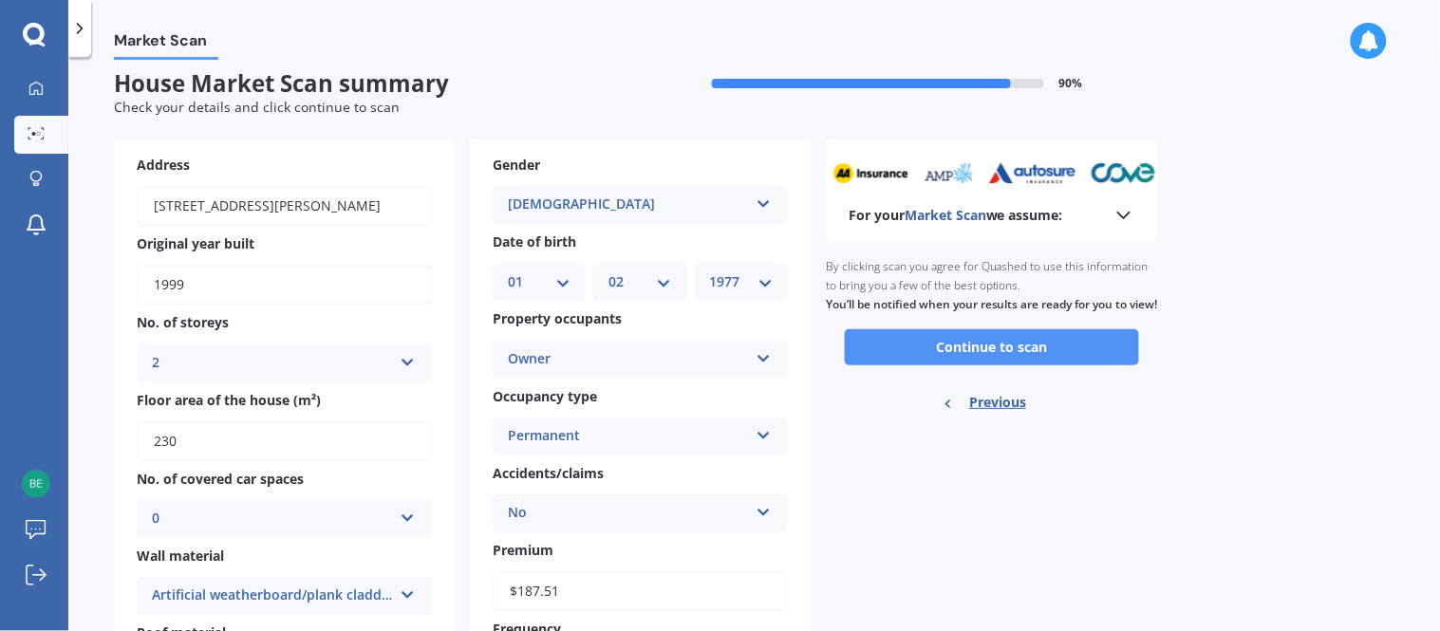
type input "$1,300,000"
click at [918, 359] on button "Continue to scan" at bounding box center [992, 347] width 294 height 36
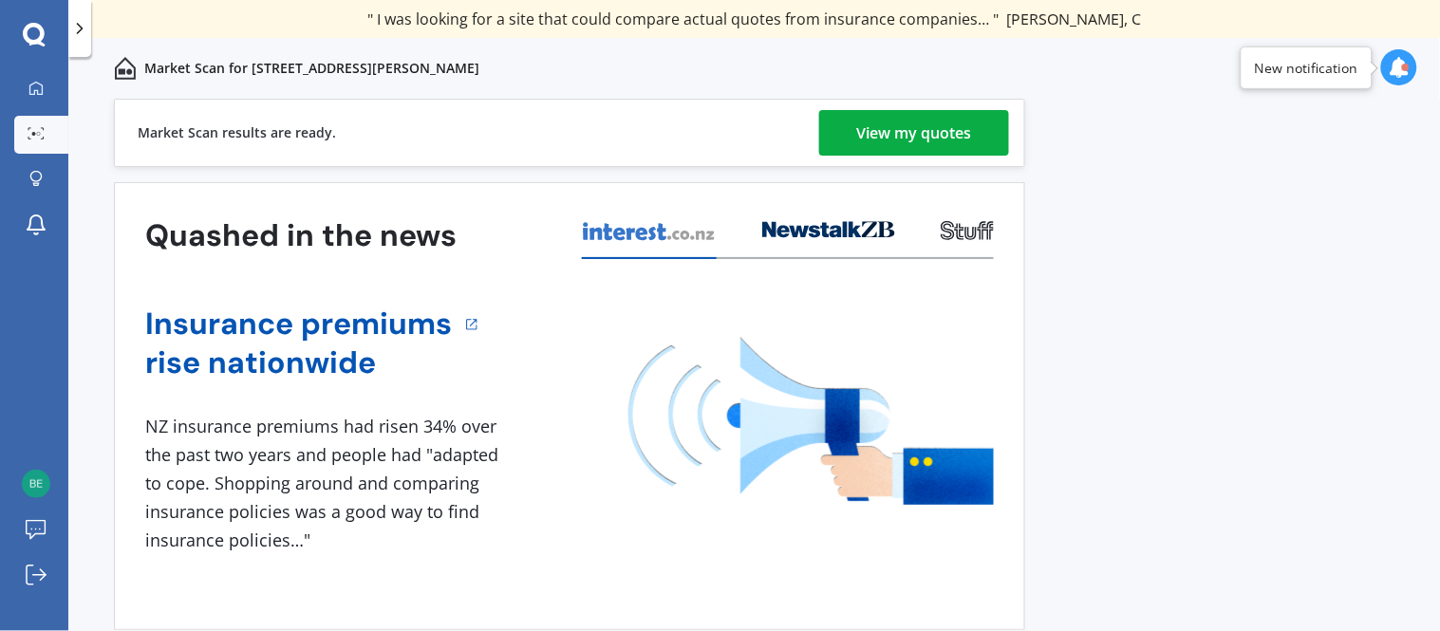
click at [836, 138] on link "View my quotes" at bounding box center [914, 133] width 190 height 46
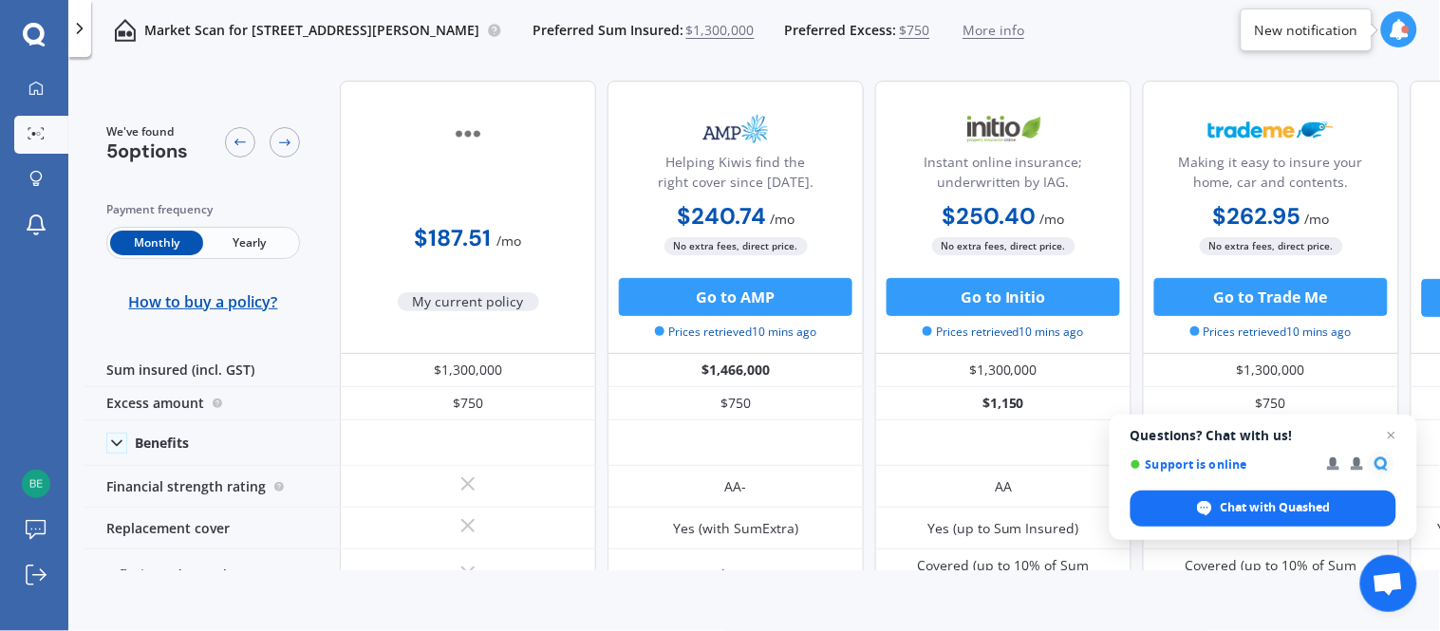
click at [754, 30] on span "$1,300,000" at bounding box center [720, 30] width 68 height 19
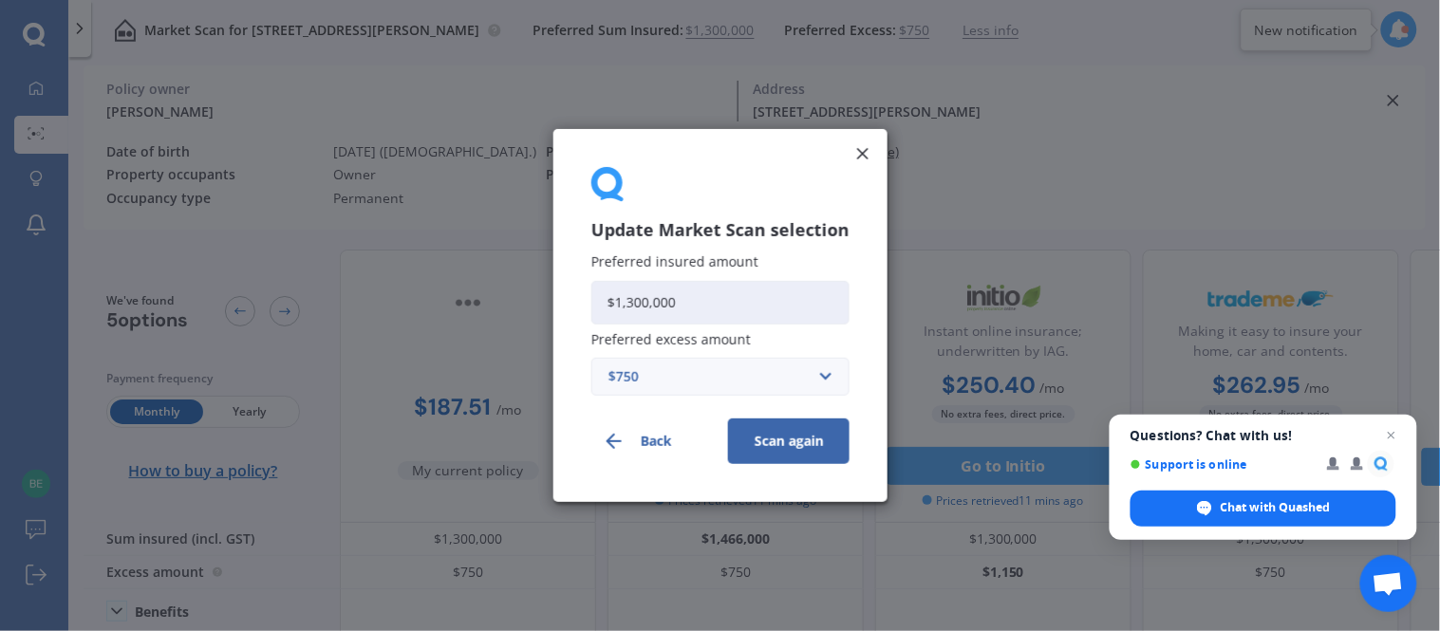
click at [704, 294] on input "$1,300,000" at bounding box center [720, 303] width 258 height 44
drag, startPoint x: 704, startPoint y: 294, endPoint x: 458, endPoint y: 292, distance: 245.8
click at [458, 292] on div "Update Market Scan selection Preferred insured amount $1,300,000 Preferred exce…" at bounding box center [720, 315] width 1440 height 631
paste input "861,778"
click at [696, 300] on input "$861,778" at bounding box center [720, 303] width 258 height 44
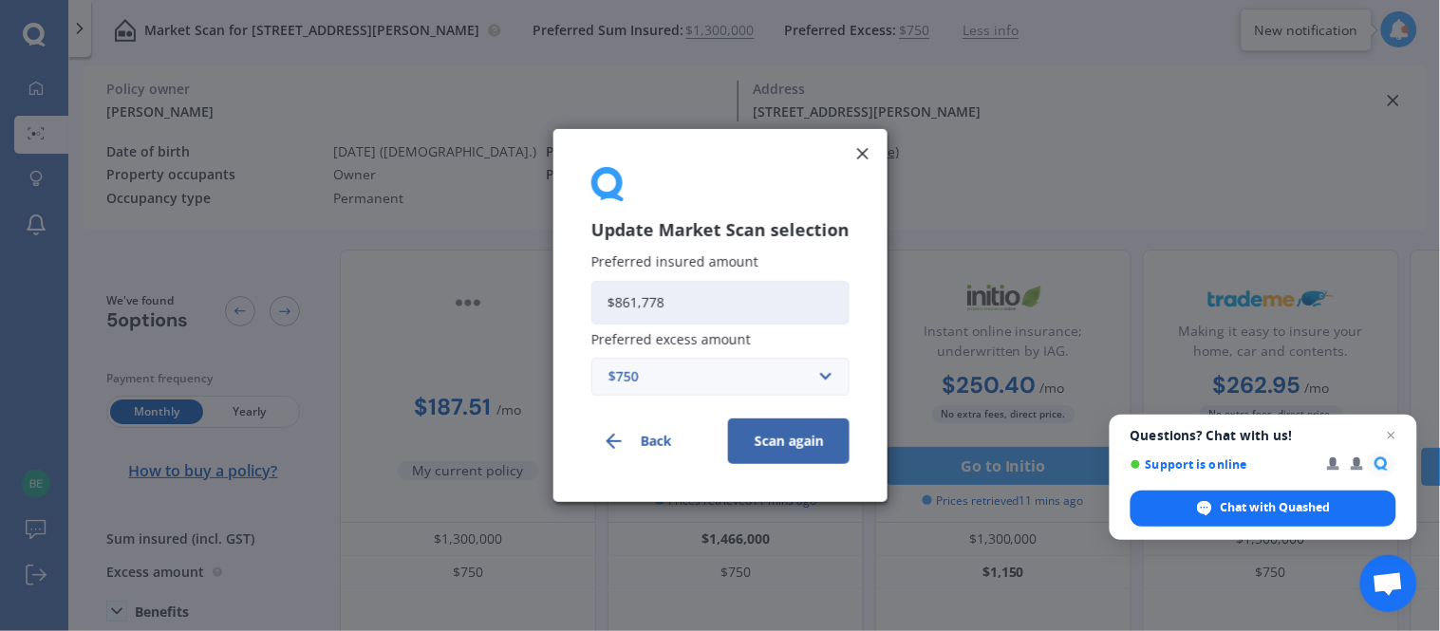
click at [716, 311] on input "$861,778" at bounding box center [720, 303] width 258 height 44
click at [679, 292] on input "$861,778" at bounding box center [720, 303] width 258 height 44
click at [620, 296] on input "$861,778" at bounding box center [720, 303] width 258 height 44
click at [661, 376] on div "$750" at bounding box center [708, 376] width 201 height 21
click at [691, 295] on input "$861,778" at bounding box center [720, 303] width 258 height 44
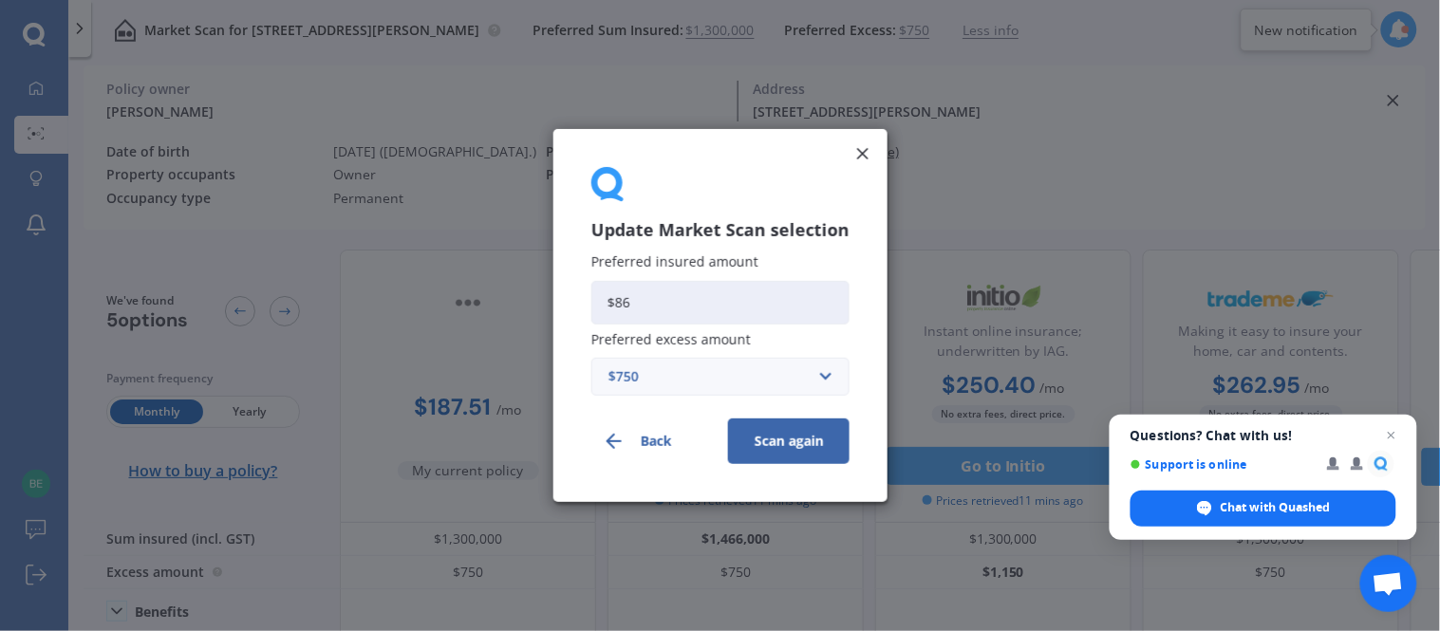
drag, startPoint x: 668, startPoint y: 168, endPoint x: 674, endPoint y: 177, distance: 10.3
click at [669, 168] on div at bounding box center [720, 185] width 258 height 37
click at [693, 305] on input "$86" at bounding box center [720, 303] width 258 height 44
paste input ",861,778"
type input "$86,861,778"
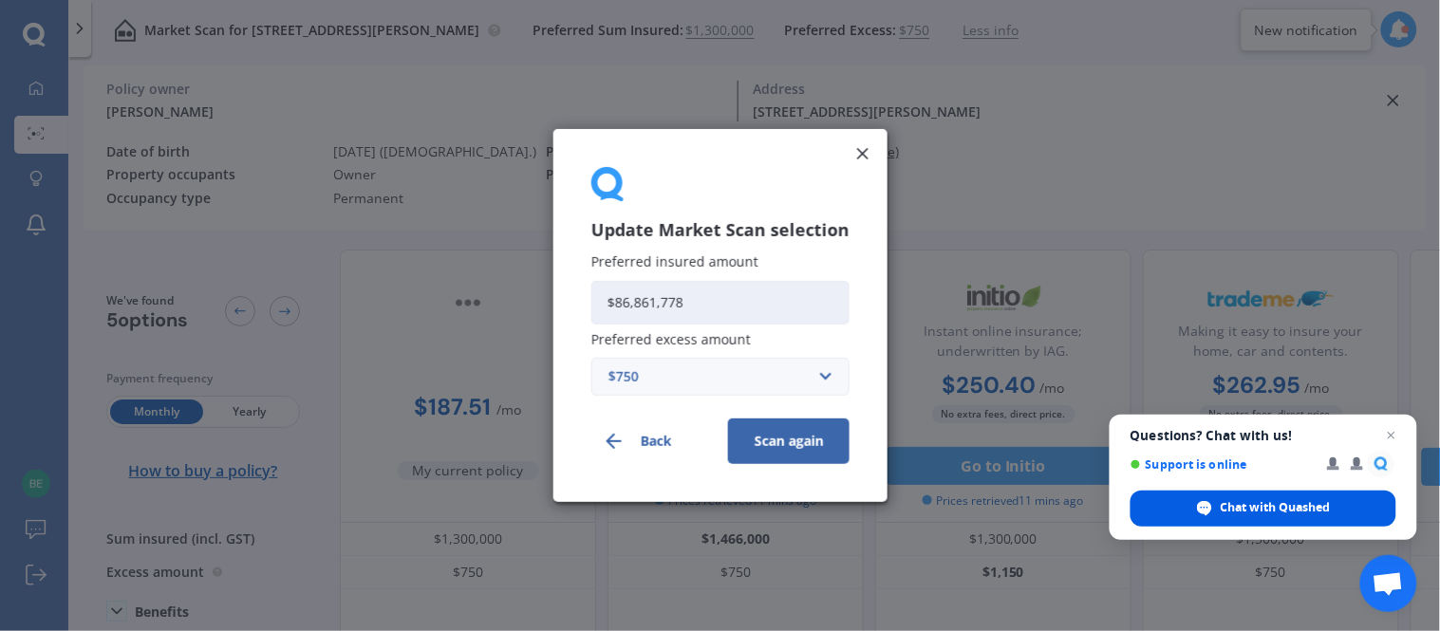
click at [1254, 506] on span "Chat with Quashed" at bounding box center [1275, 507] width 110 height 17
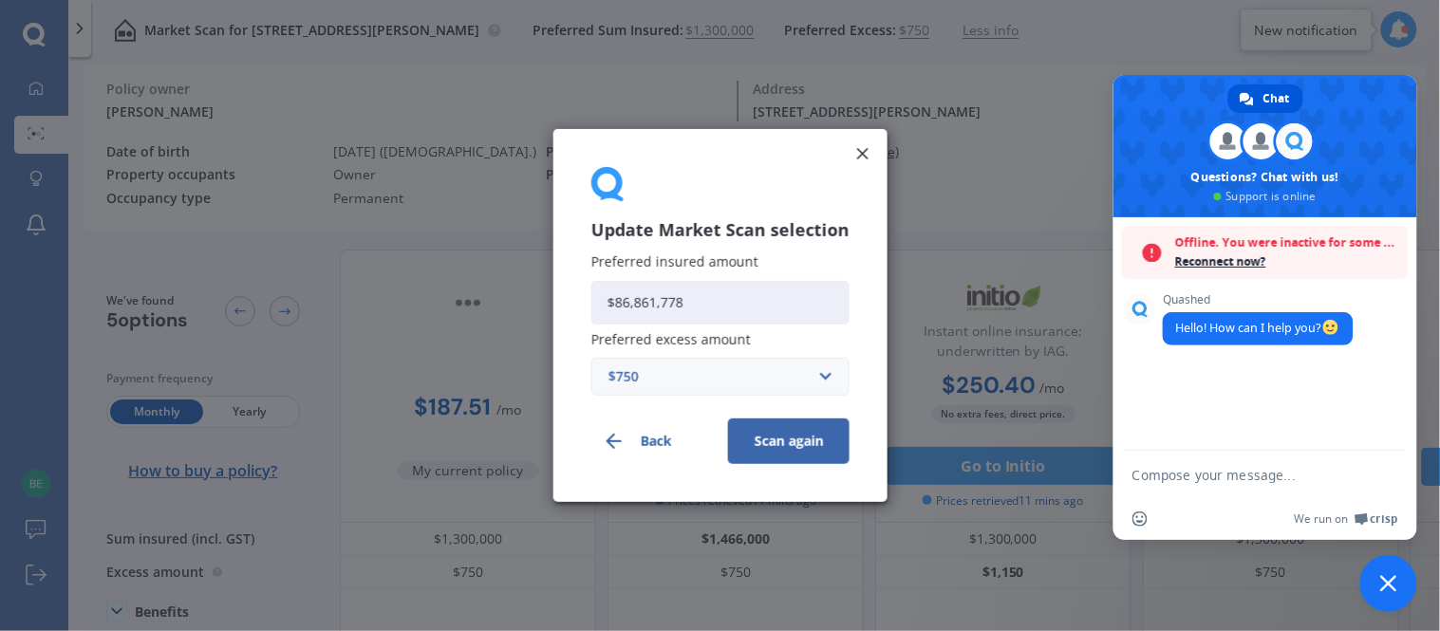
click at [1172, 527] on div "Insert an emoji We run on Crisp" at bounding box center [1265, 519] width 304 height 42
click at [1148, 485] on form at bounding box center [1244, 476] width 224 height 51
click at [1180, 456] on form at bounding box center [1244, 476] width 224 height 51
click at [862, 150] on icon at bounding box center [862, 153] width 19 height 19
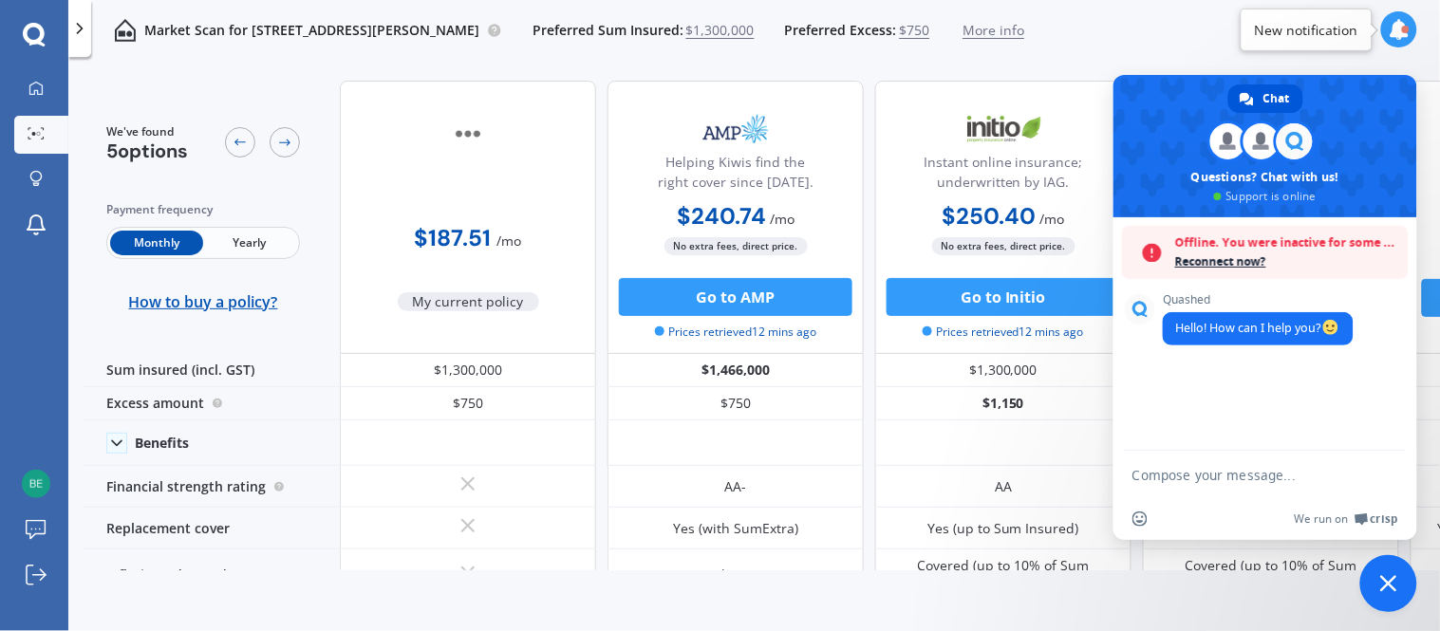
click at [858, 147] on div "Helping Kiwis find the right cover since [DATE]. $240.74 / mo $2,688.97 / yr $2…" at bounding box center [735, 217] width 256 height 273
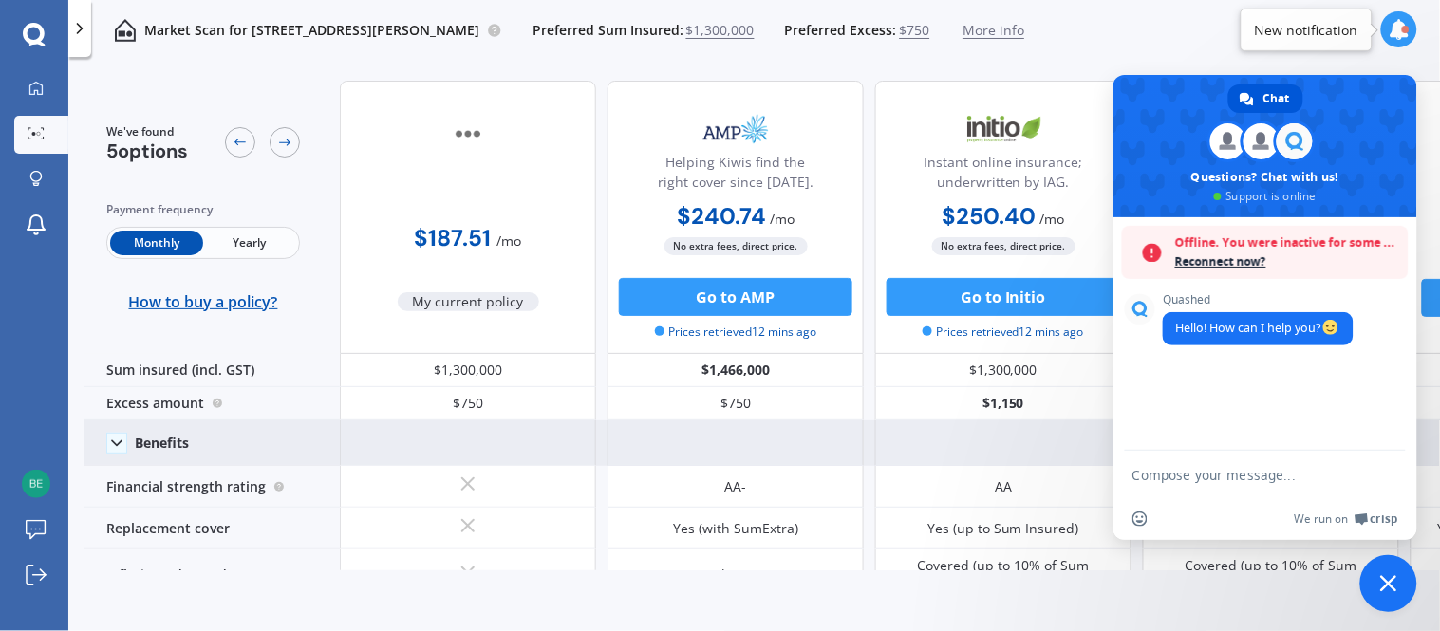
click at [646, 446] on div at bounding box center [735, 443] width 256 height 46
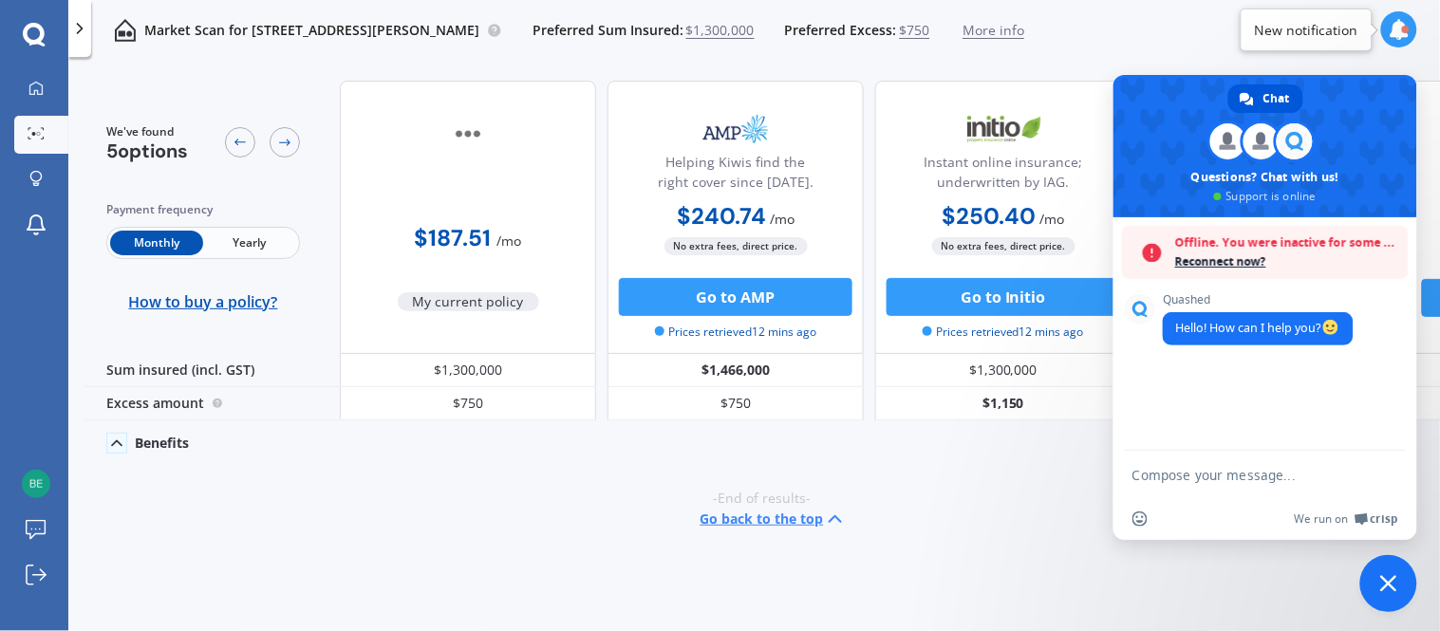
click at [647, 440] on div at bounding box center [735, 443] width 256 height 46
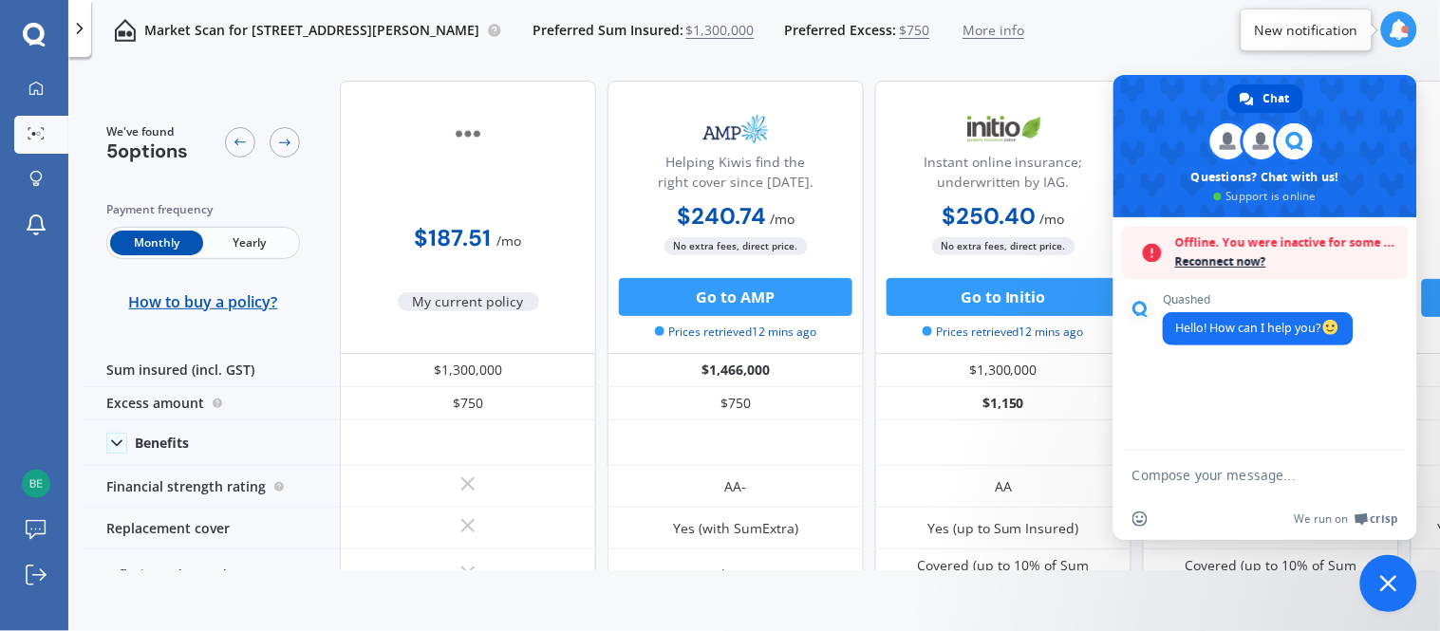
click at [857, 148] on div "Helping Kiwis find the right cover since [DATE]. $240.74 / mo $2,688.97 / yr $2…" at bounding box center [735, 217] width 256 height 273
click at [1167, 470] on textarea "Compose your message..." at bounding box center [1244, 475] width 224 height 17
type textarea "Hi I did my quotes based on a much higher house value than my current policy"
click at [754, 27] on span "$1,300,000" at bounding box center [720, 30] width 68 height 19
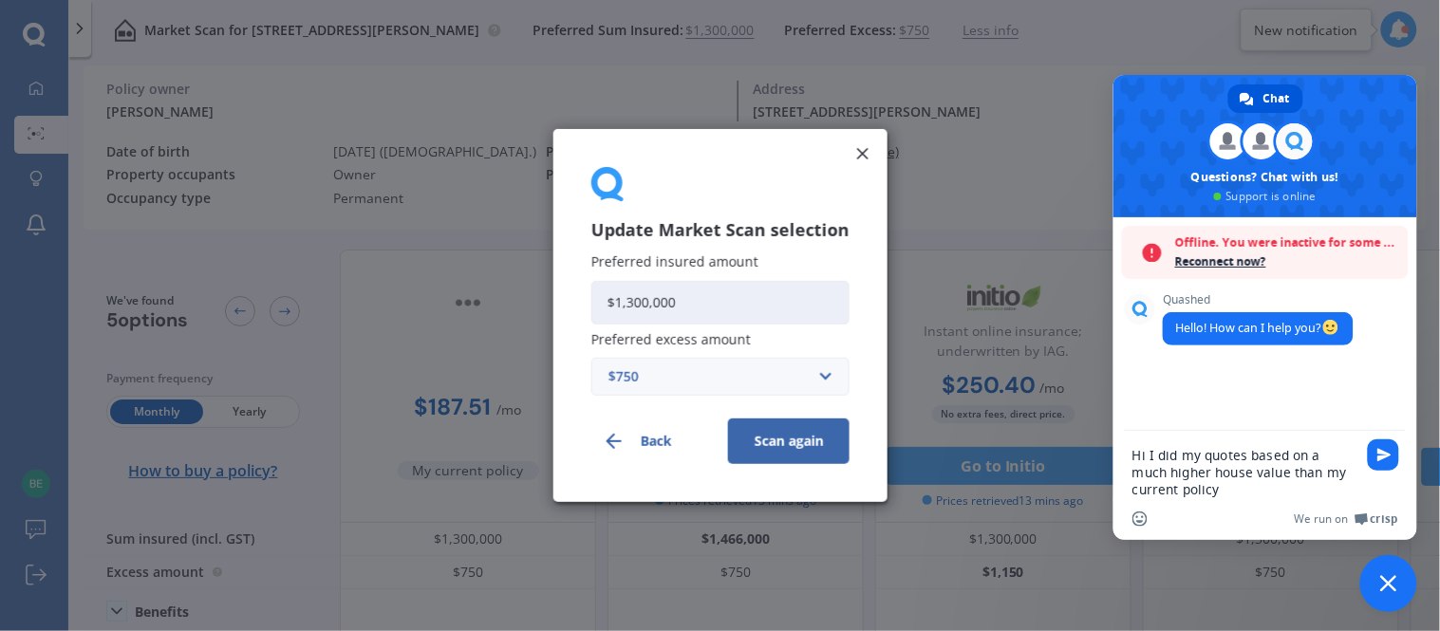
drag, startPoint x: 699, startPoint y: 304, endPoint x: 500, endPoint y: 301, distance: 199.3
click at [505, 300] on div "Update Market Scan selection Preferred insured amount $1,300,000 Preferred exce…" at bounding box center [720, 315] width 1440 height 631
paste input "861,778"
type input "$861,778"
click at [753, 434] on button "Scan again" at bounding box center [788, 441] width 121 height 46
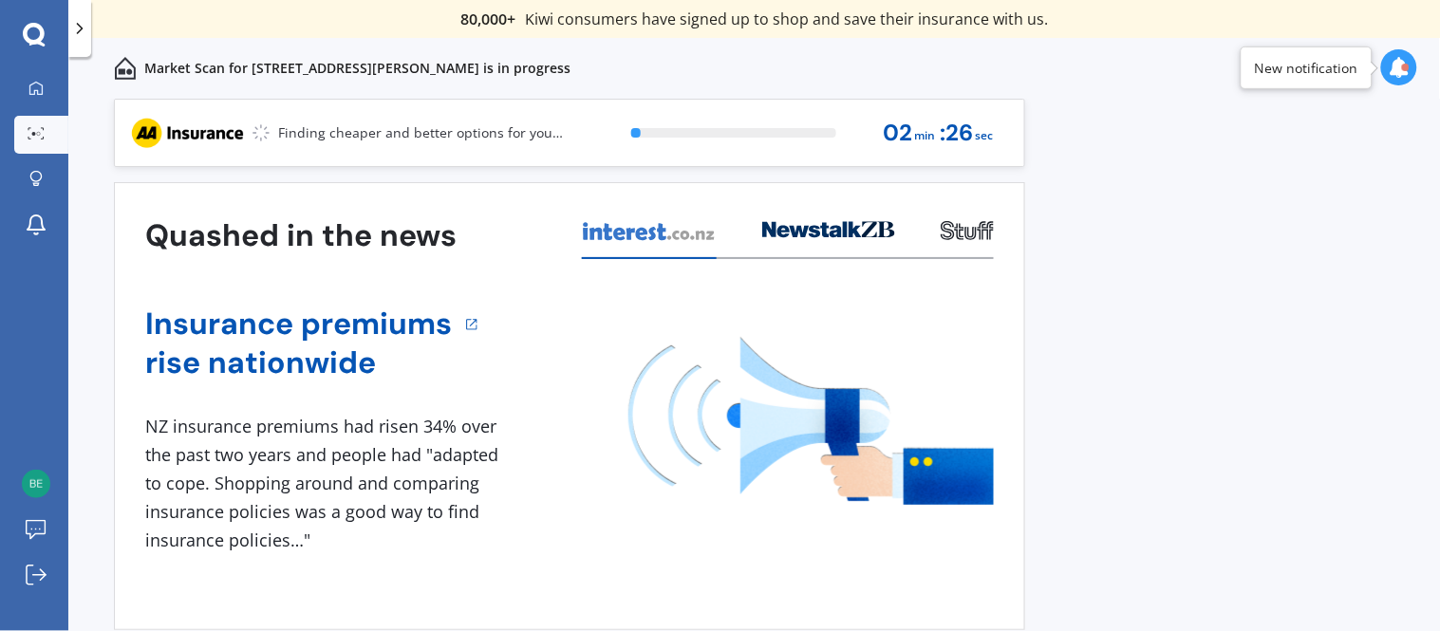
scroll to position [54, 0]
